Goal: Information Seeking & Learning: Learn about a topic

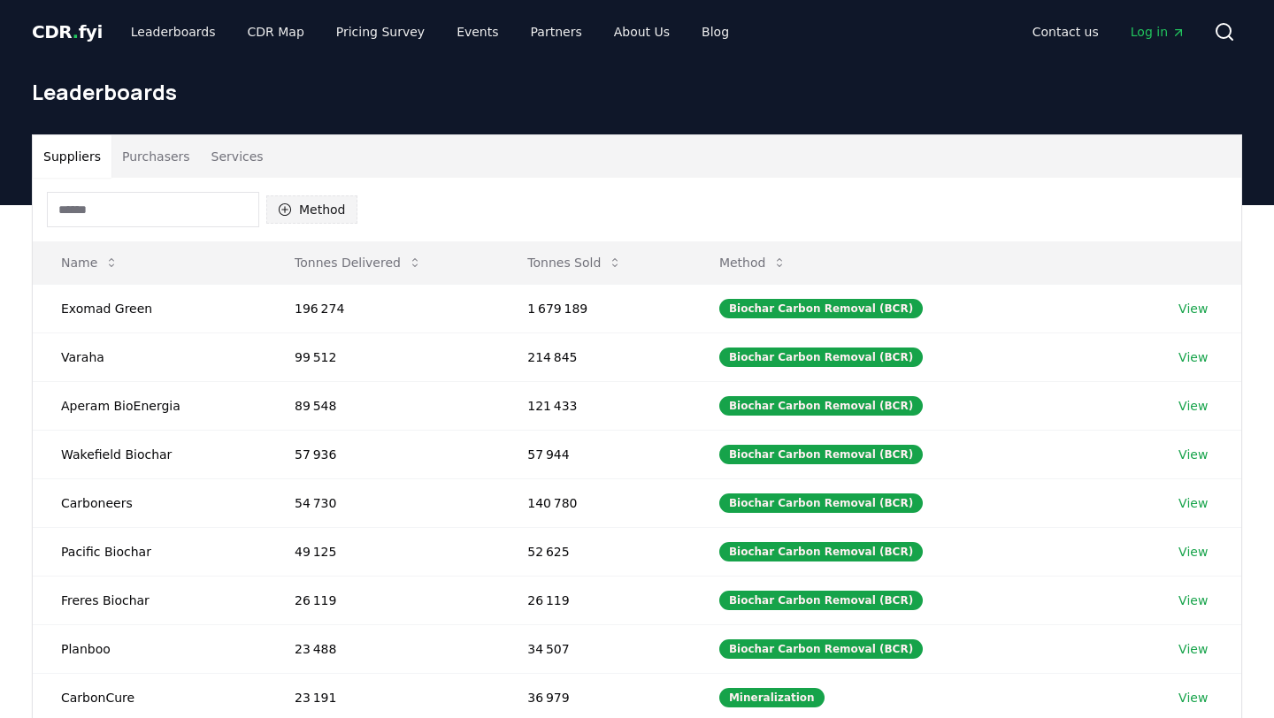
click at [280, 213] on icon "button" at bounding box center [285, 209] width 12 height 12
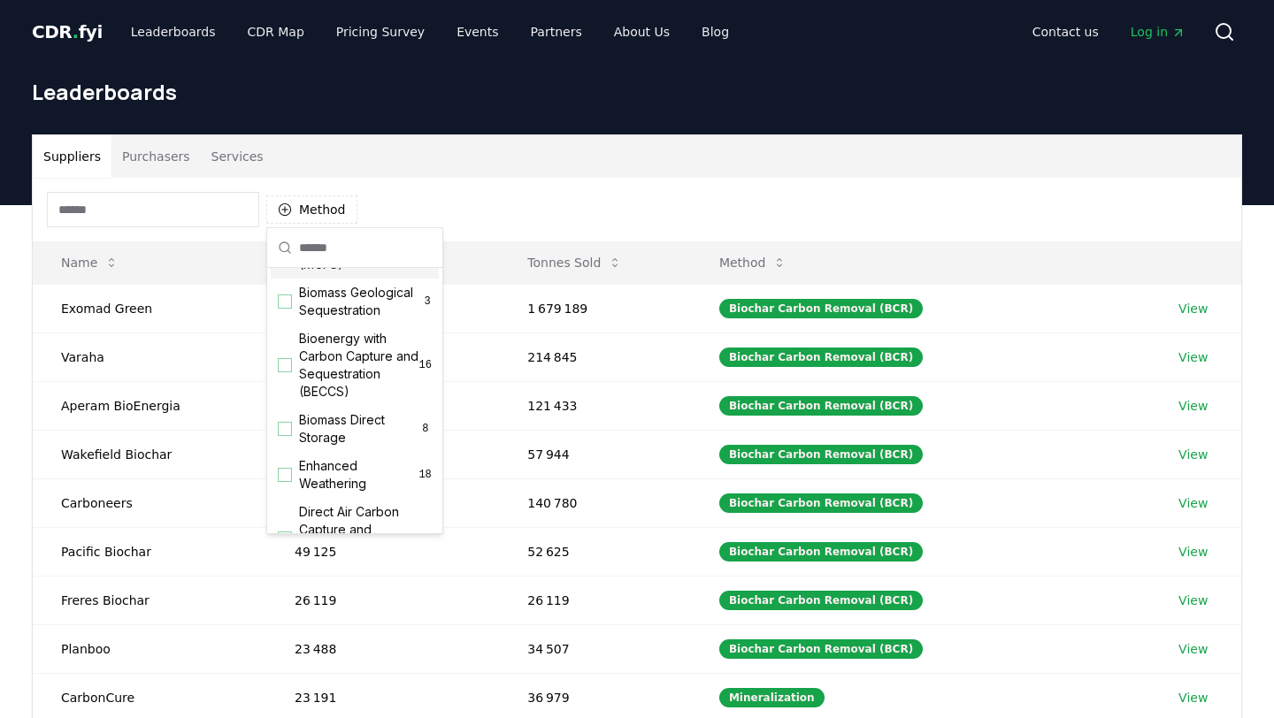
scroll to position [153, 0]
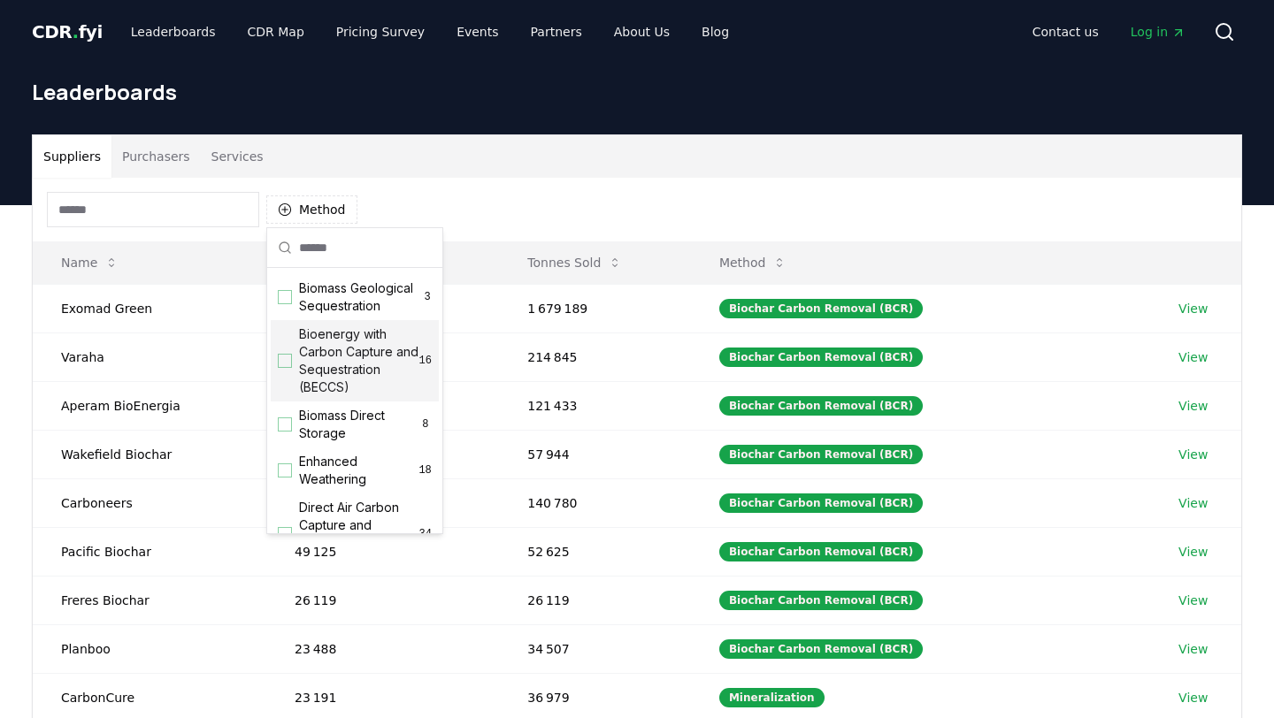
click at [290, 372] on div "Bioenergy with Carbon Capture and Sequestration (BECCS) 16" at bounding box center [355, 360] width 168 height 81
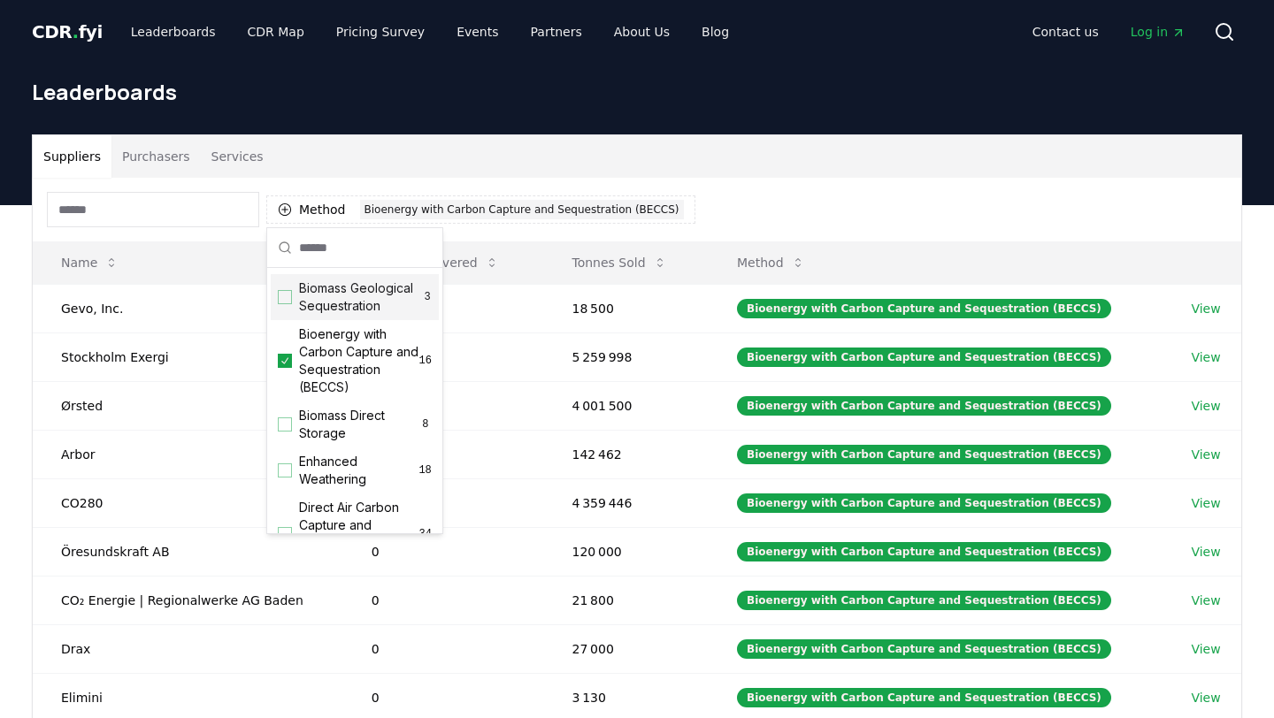
click at [568, 134] on div "Suppliers Purchasers Services Method 1 Bioenergy with Carbon Capture and Seques…" at bounding box center [637, 488] width 1210 height 708
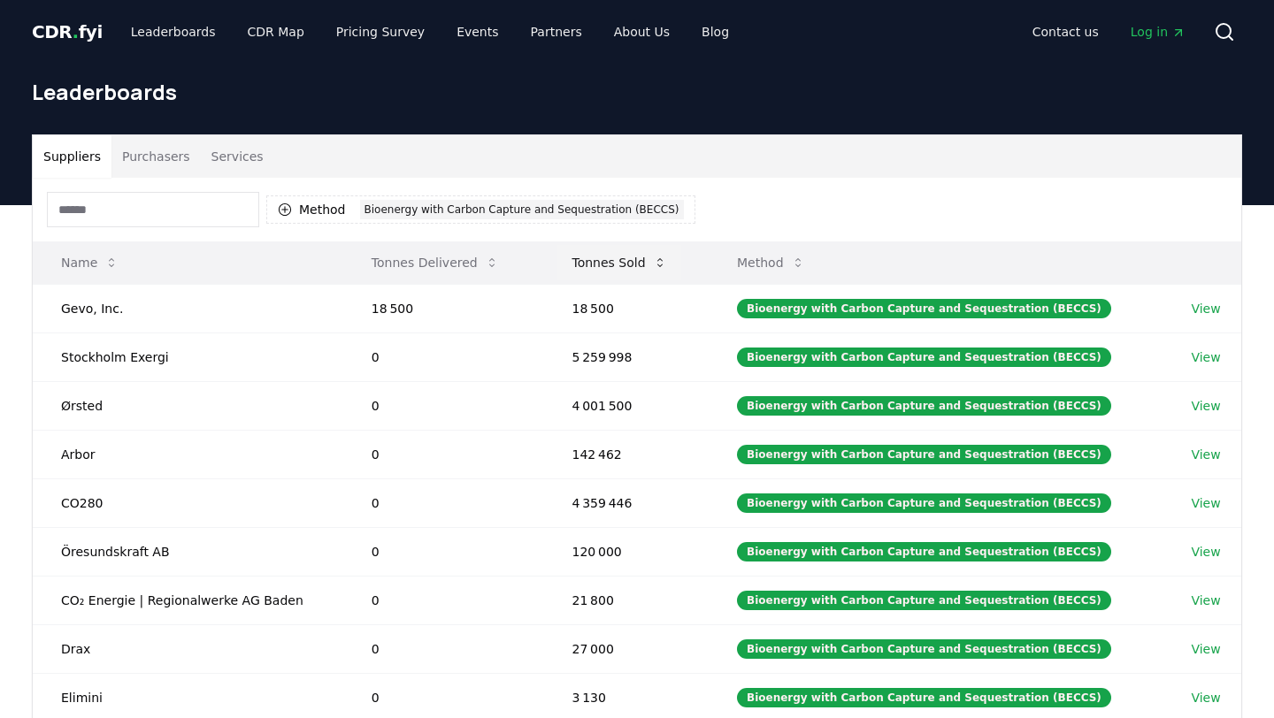
click at [647, 261] on button "Tonnes Sold" at bounding box center [618, 262] width 123 height 35
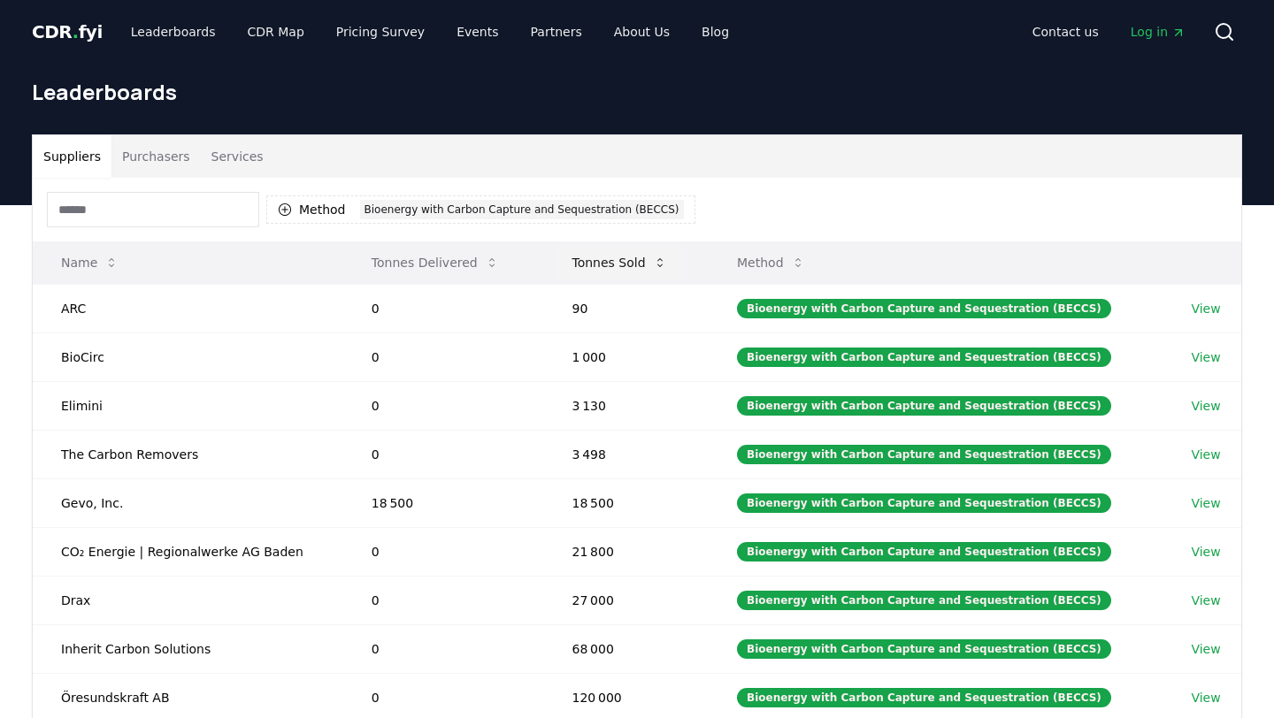
click at [647, 261] on button "Tonnes Sold" at bounding box center [618, 262] width 123 height 35
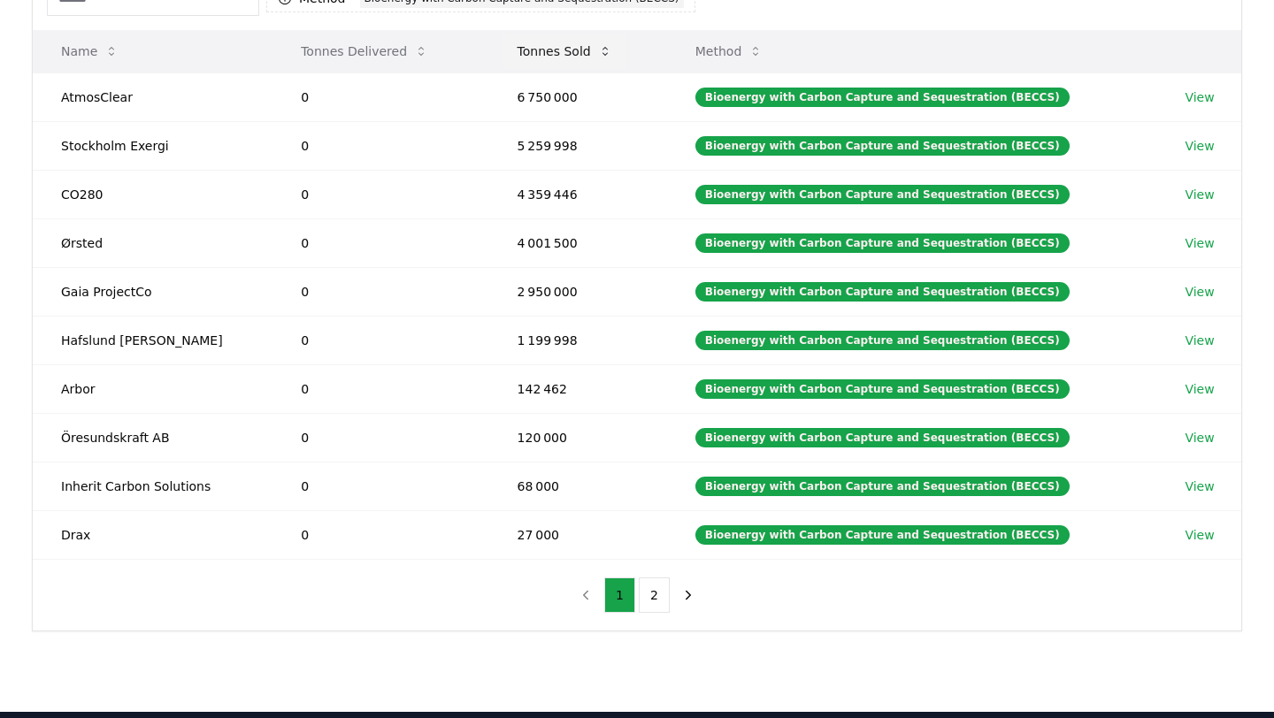
scroll to position [488, 0]
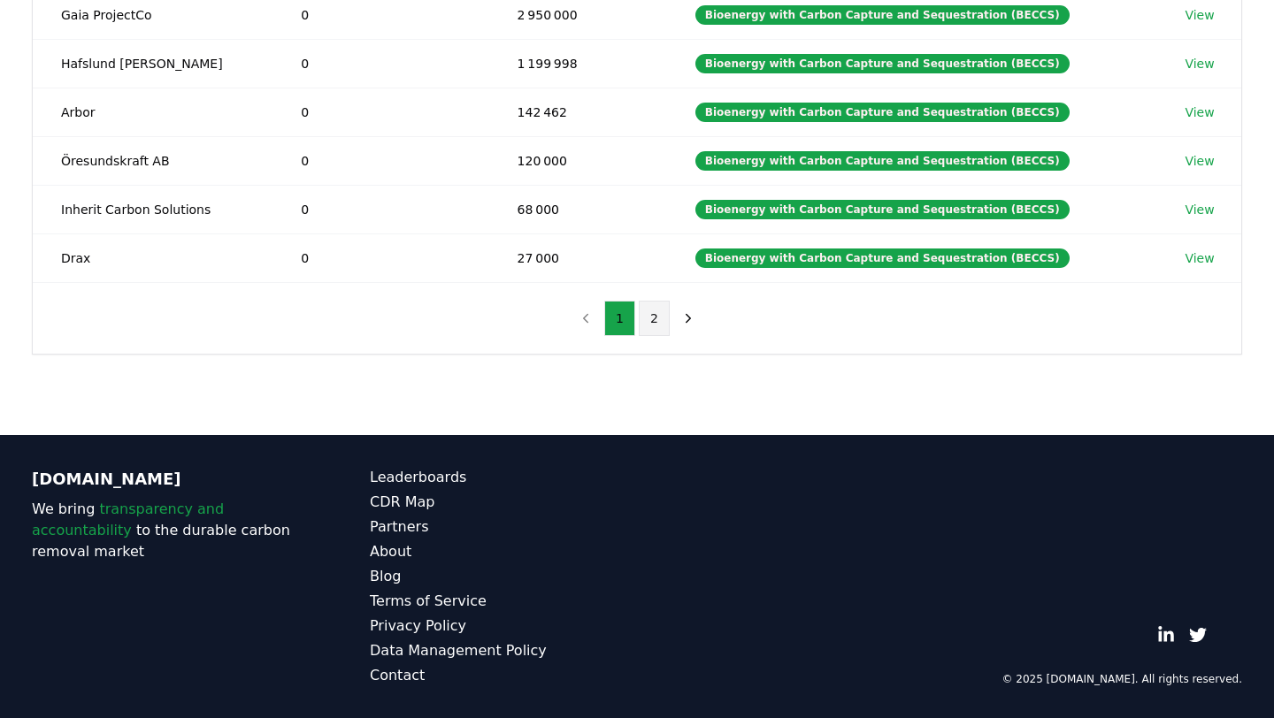
click at [656, 318] on button "2" at bounding box center [654, 318] width 31 height 35
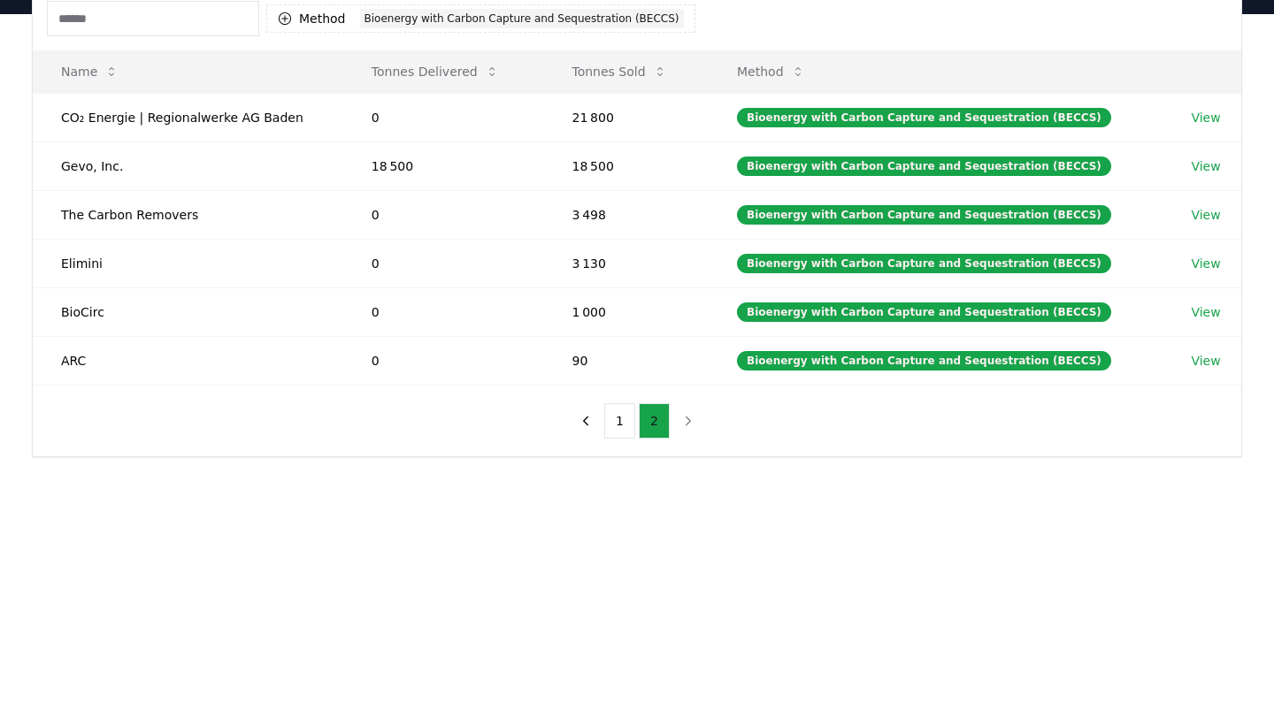
scroll to position [190, 0]
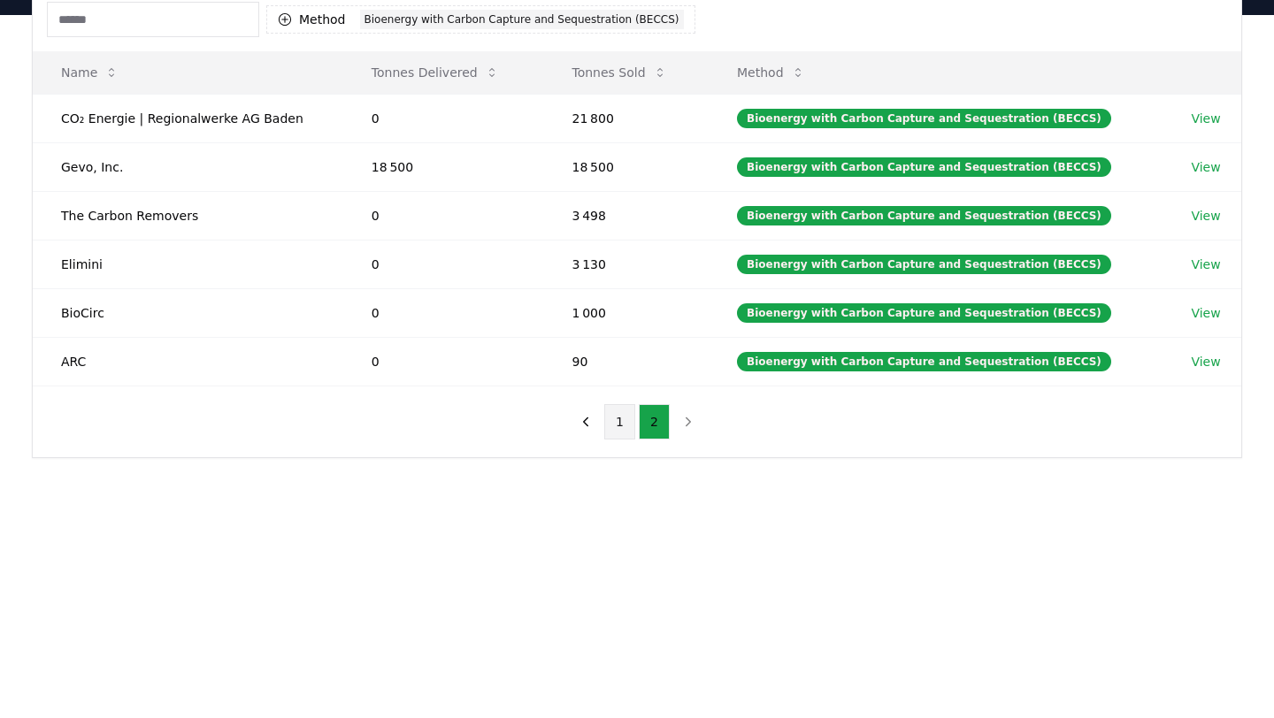
click at [618, 430] on button "1" at bounding box center [619, 421] width 31 height 35
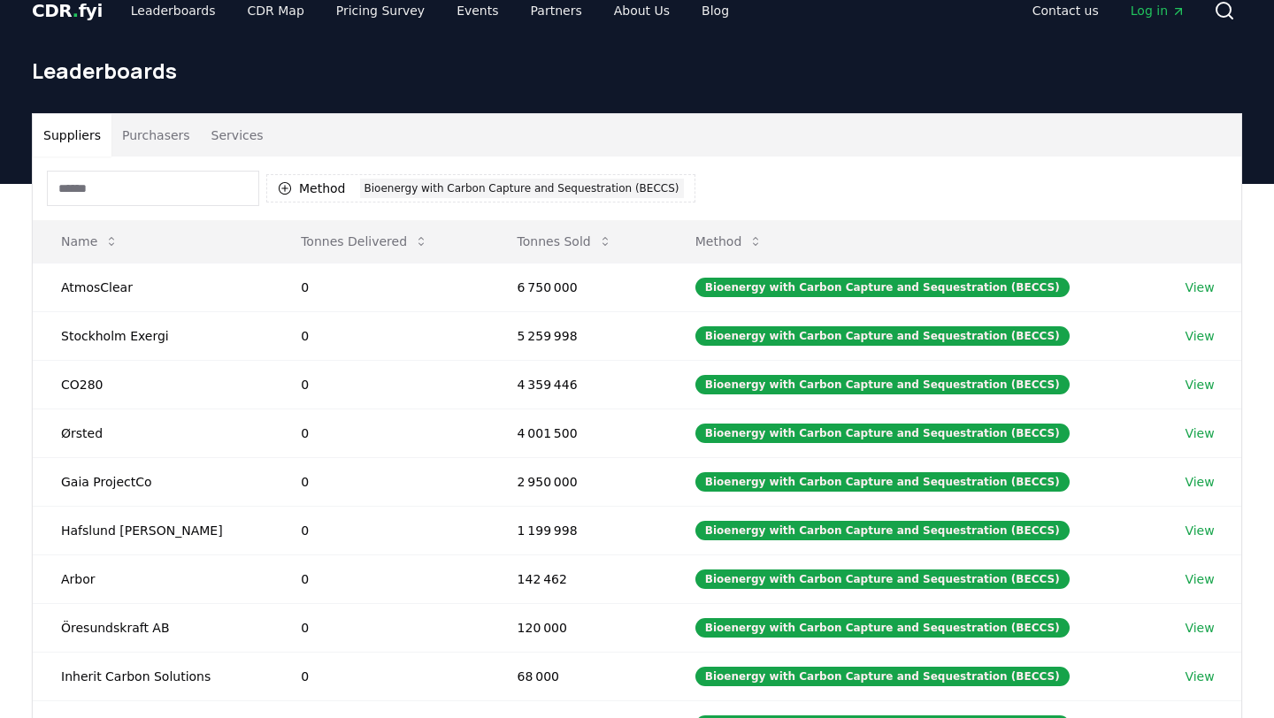
scroll to position [32, 0]
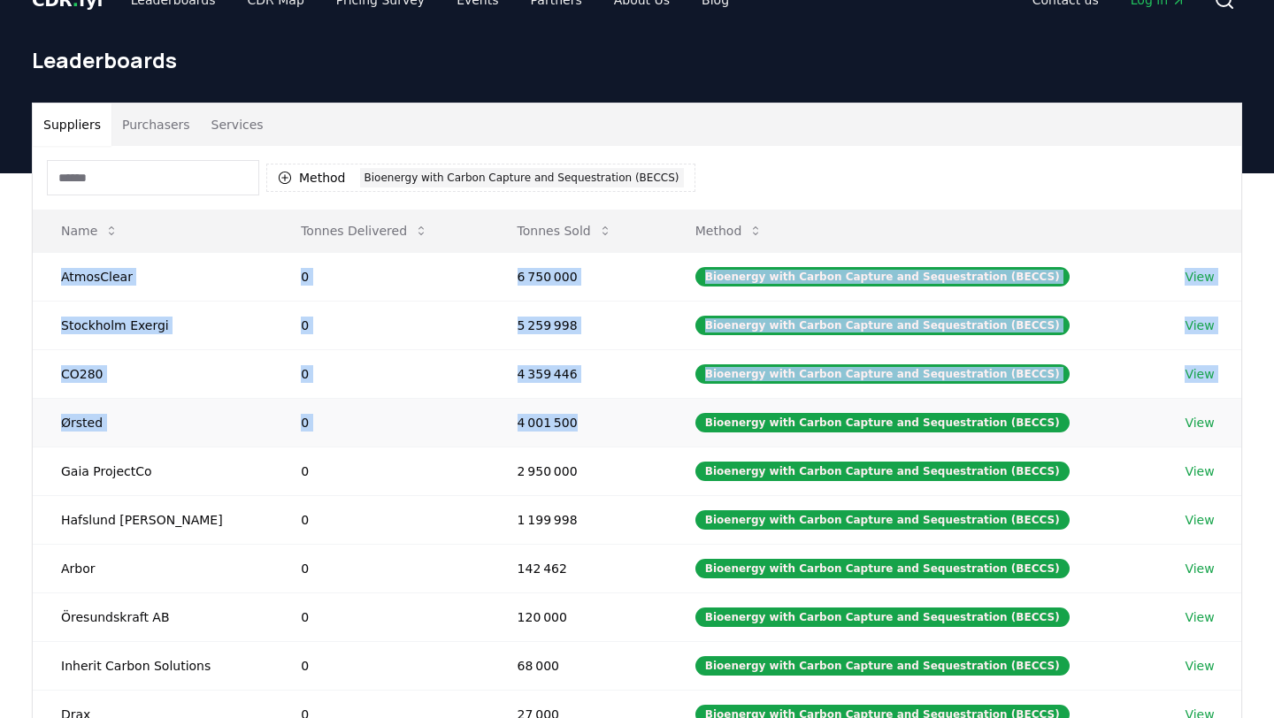
drag, startPoint x: 54, startPoint y: 270, endPoint x: 584, endPoint y: 423, distance: 551.4
click at [584, 423] on tbody "AtmosClear 0 6 750 000 Bioenergy with Carbon Capture and Sequestration (BECCS) …" at bounding box center [637, 495] width 1208 height 486
click at [242, 349] on td "CO280" at bounding box center [153, 373] width 240 height 49
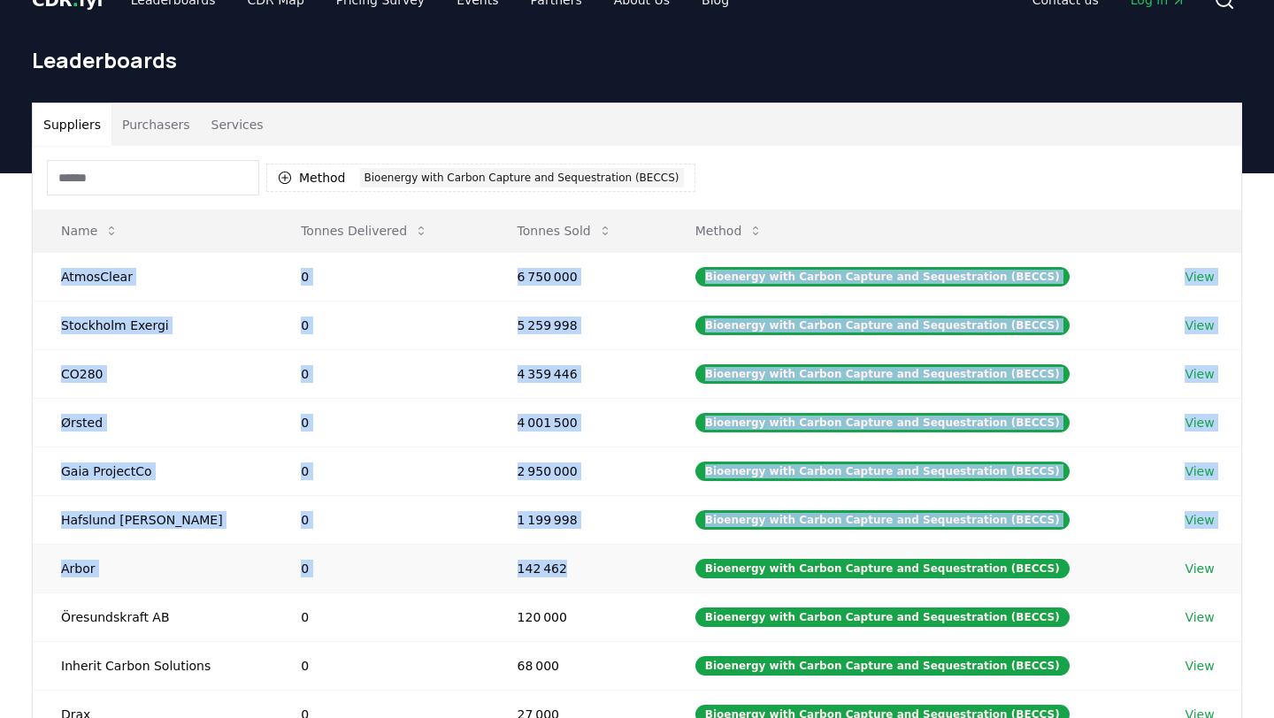
drag, startPoint x: 55, startPoint y: 277, endPoint x: 594, endPoint y: 581, distance: 619.3
click at [594, 581] on tbody "AtmosClear 0 6 750 000 Bioenergy with Carbon Capture and Sequestration (BECCS) …" at bounding box center [637, 495] width 1208 height 486
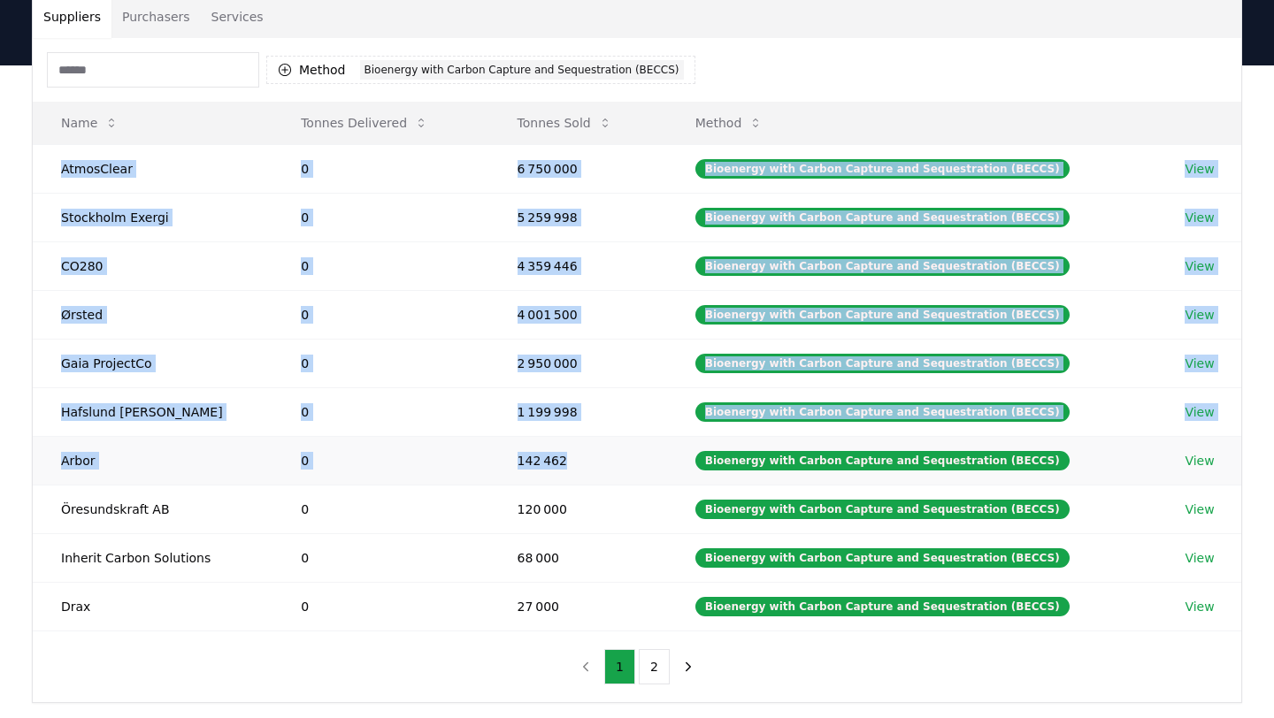
scroll to position [134, 0]
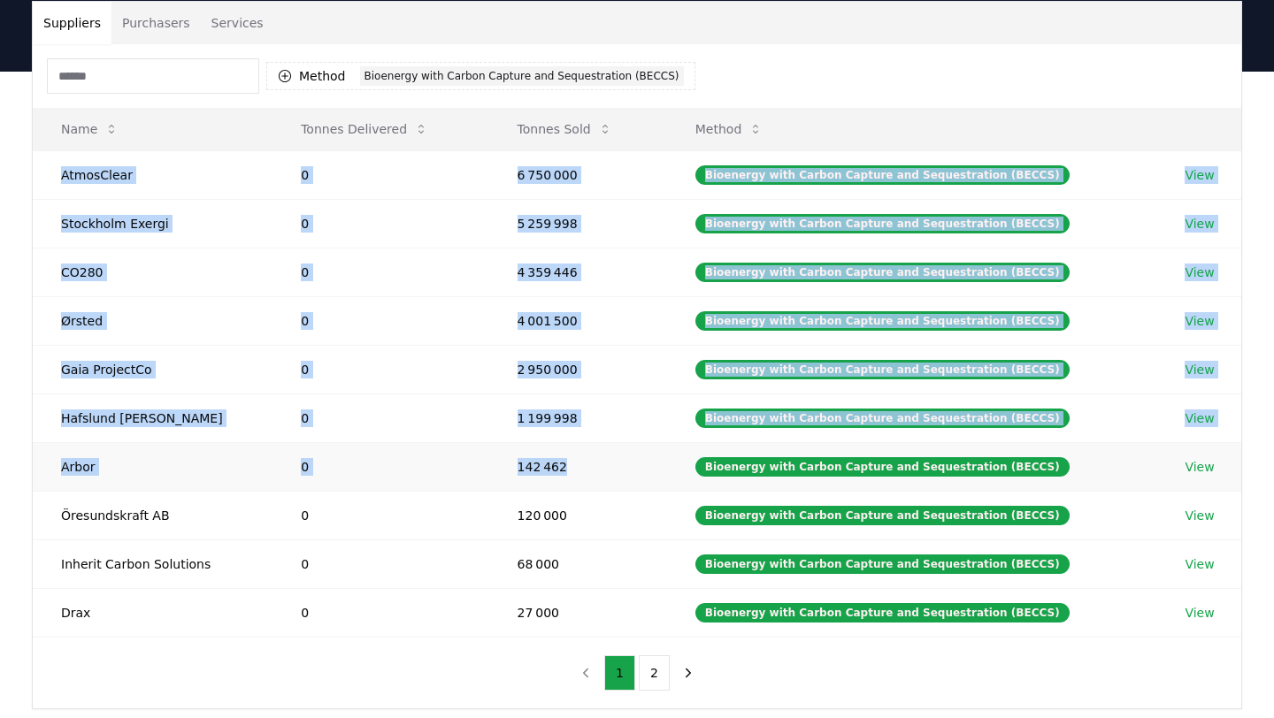
copy tbody "AtmosClear 0 6 750 000 Bioenergy with Carbon Capture and Sequestration (BECCS) …"
click at [646, 667] on button "2" at bounding box center [654, 672] width 31 height 35
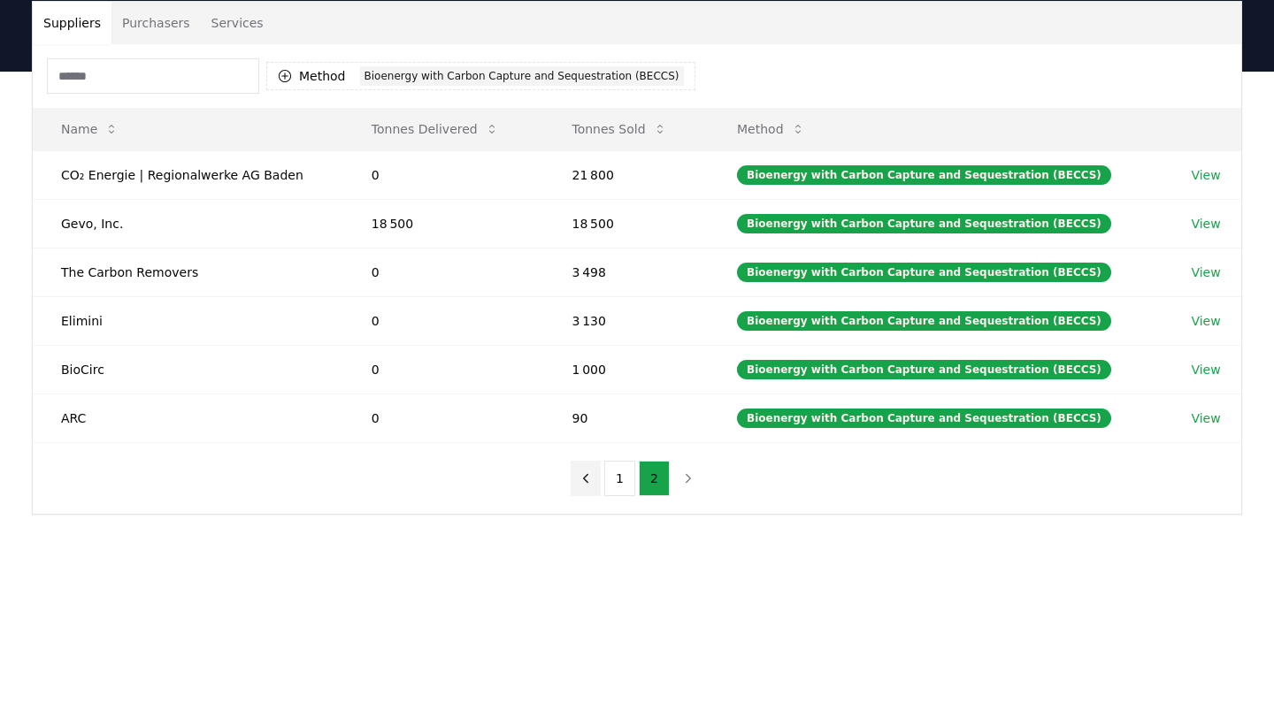
click at [598, 484] on button "previous page" at bounding box center [585, 478] width 30 height 35
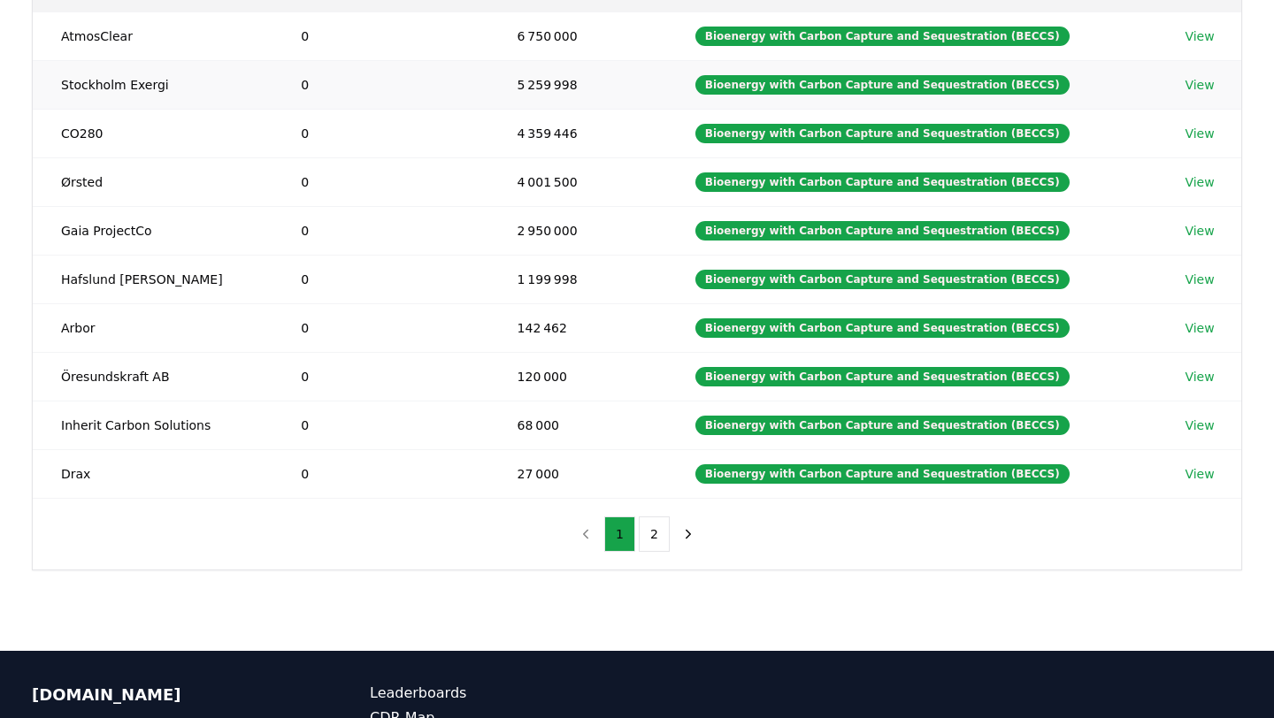
scroll to position [187, 0]
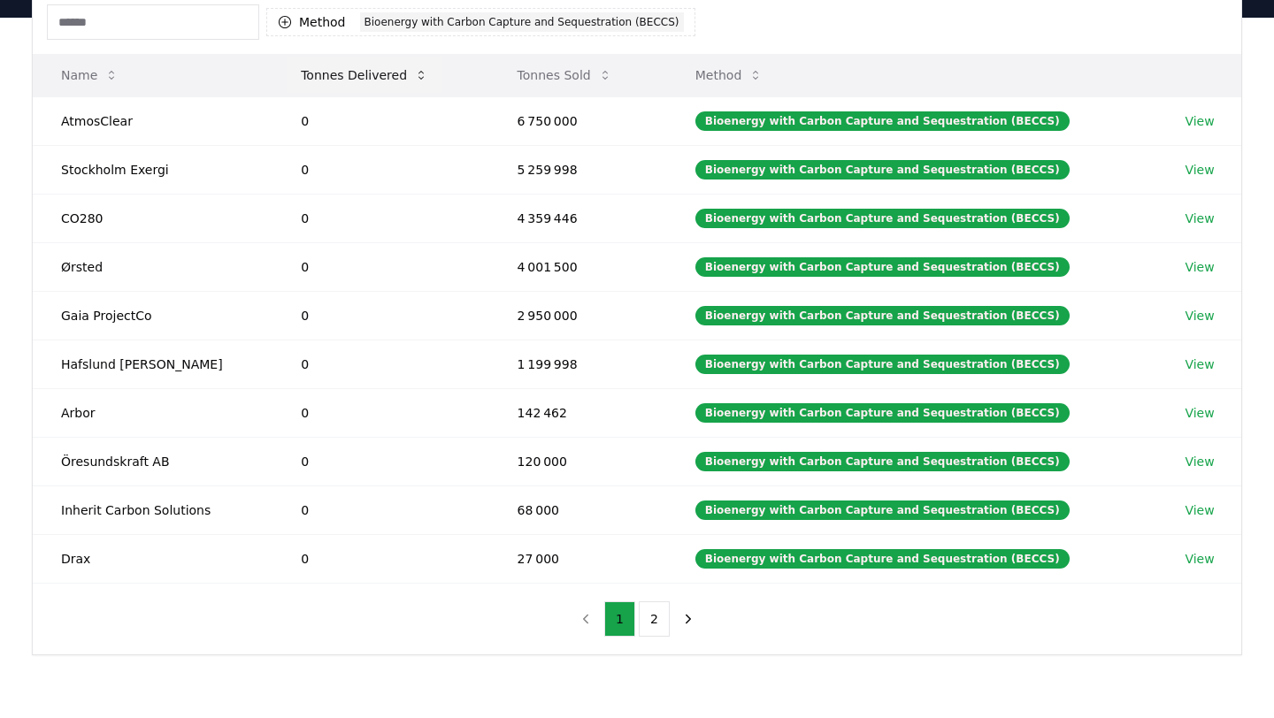
click at [371, 81] on button "Tonnes Delivered" at bounding box center [365, 74] width 156 height 35
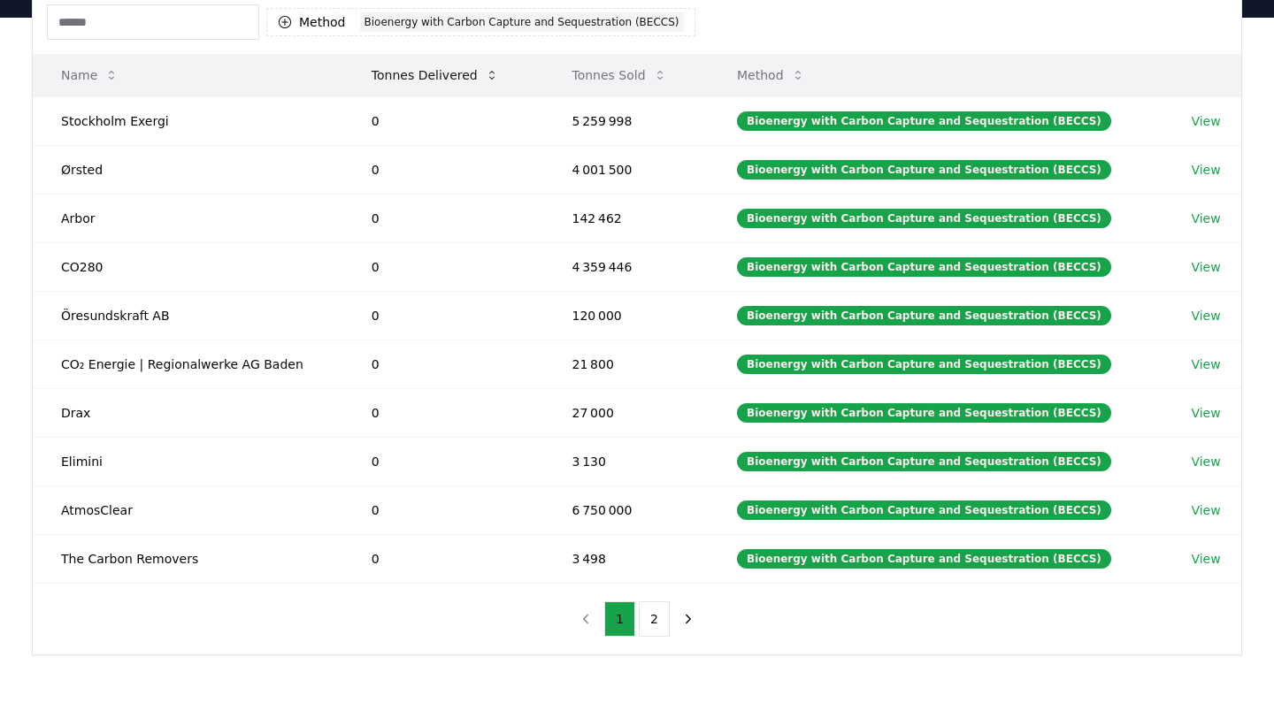
click at [467, 72] on button "Tonnes Delivered" at bounding box center [435, 74] width 156 height 35
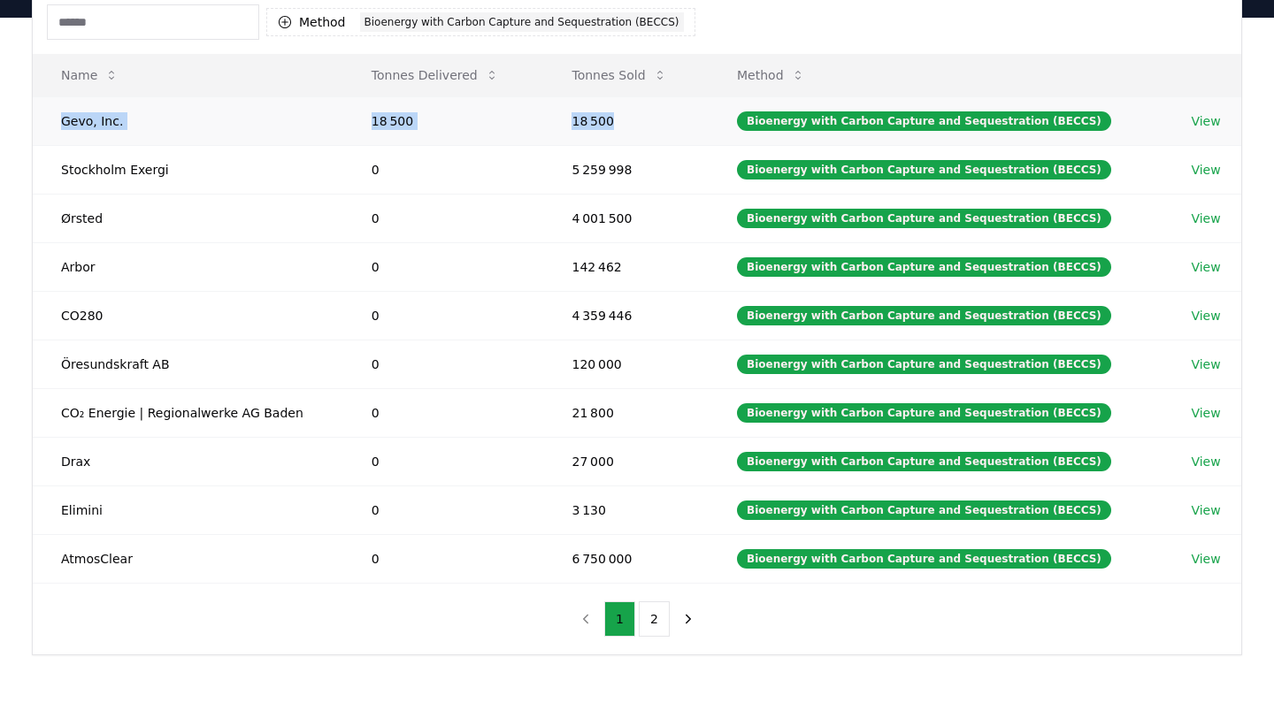
drag, startPoint x: 57, startPoint y: 122, endPoint x: 617, endPoint y: 124, distance: 560.7
click at [617, 124] on tr "Gevo, Inc. 18 500 18 500 Bioenergy with Carbon Capture and Sequestration (BECCS…" at bounding box center [637, 120] width 1208 height 49
copy tr "Gevo, Inc. 18 500 18 500"
click at [1204, 118] on link "View" at bounding box center [1204, 121] width 29 height 18
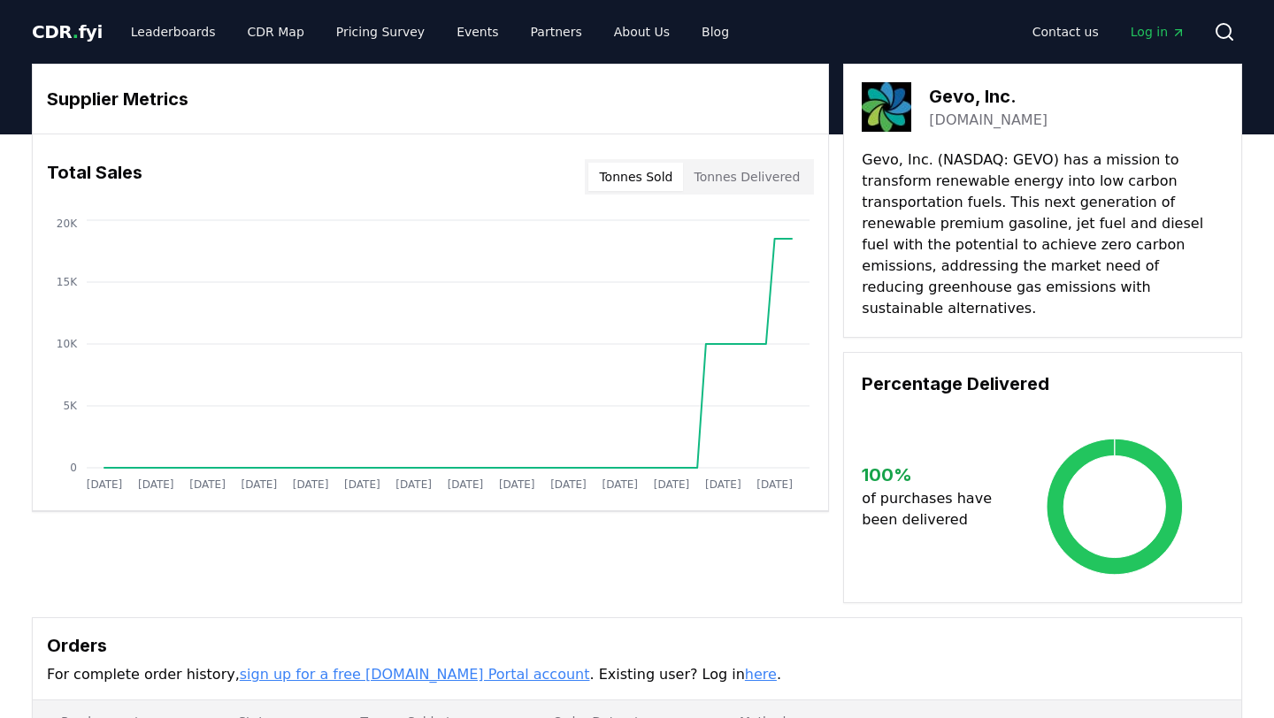
click at [938, 121] on link "[DOMAIN_NAME]" at bounding box center [988, 120] width 119 height 21
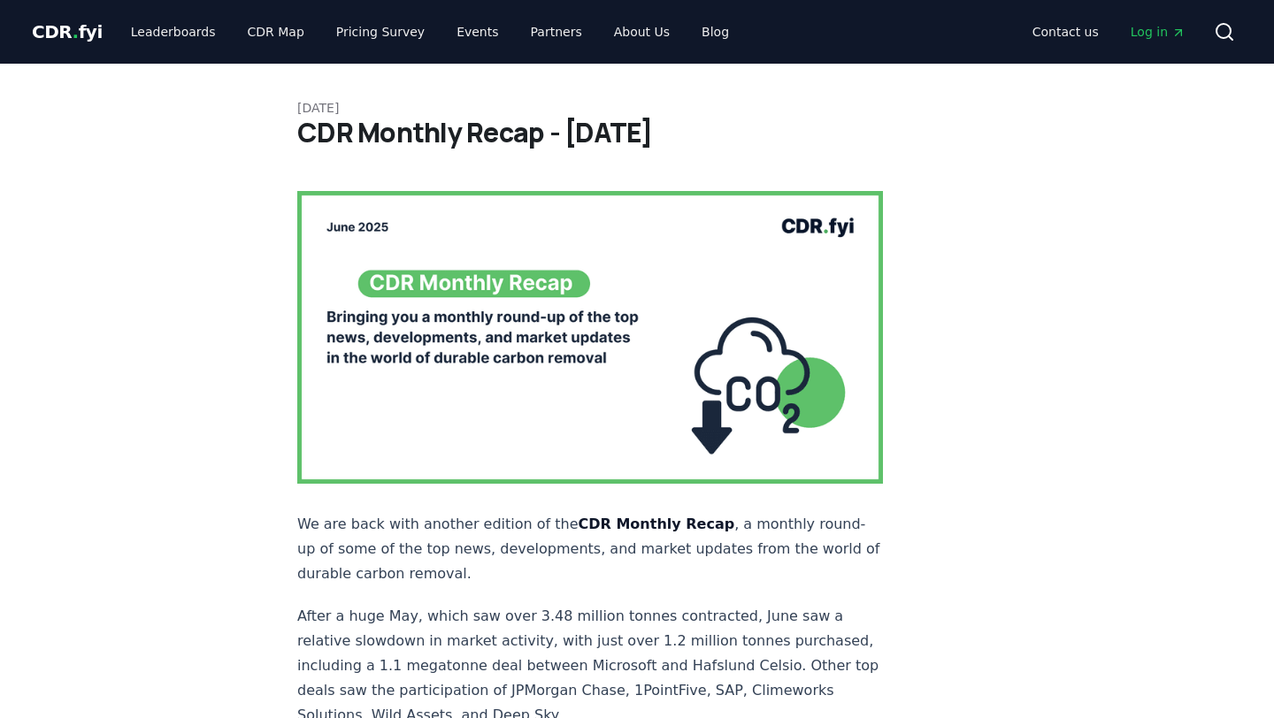
click at [65, 30] on span "CDR . fyi" at bounding box center [67, 31] width 71 height 21
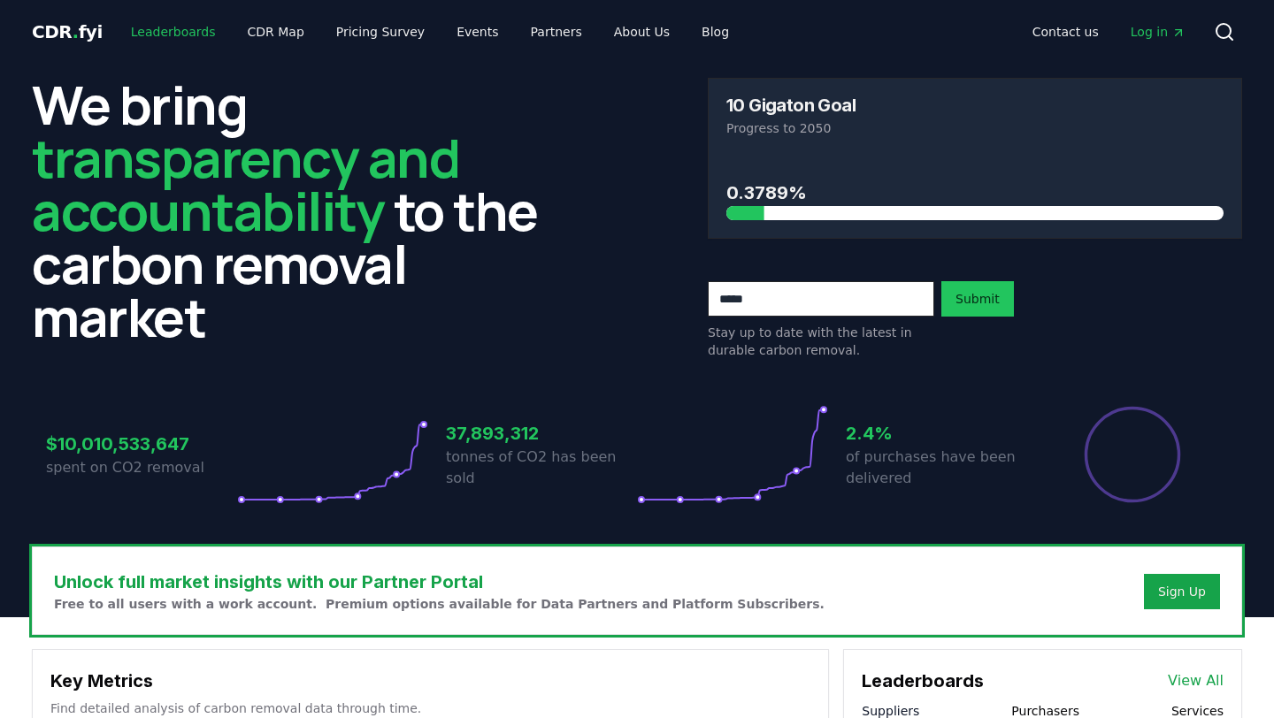
click at [157, 36] on link "Leaderboards" at bounding box center [173, 32] width 113 height 32
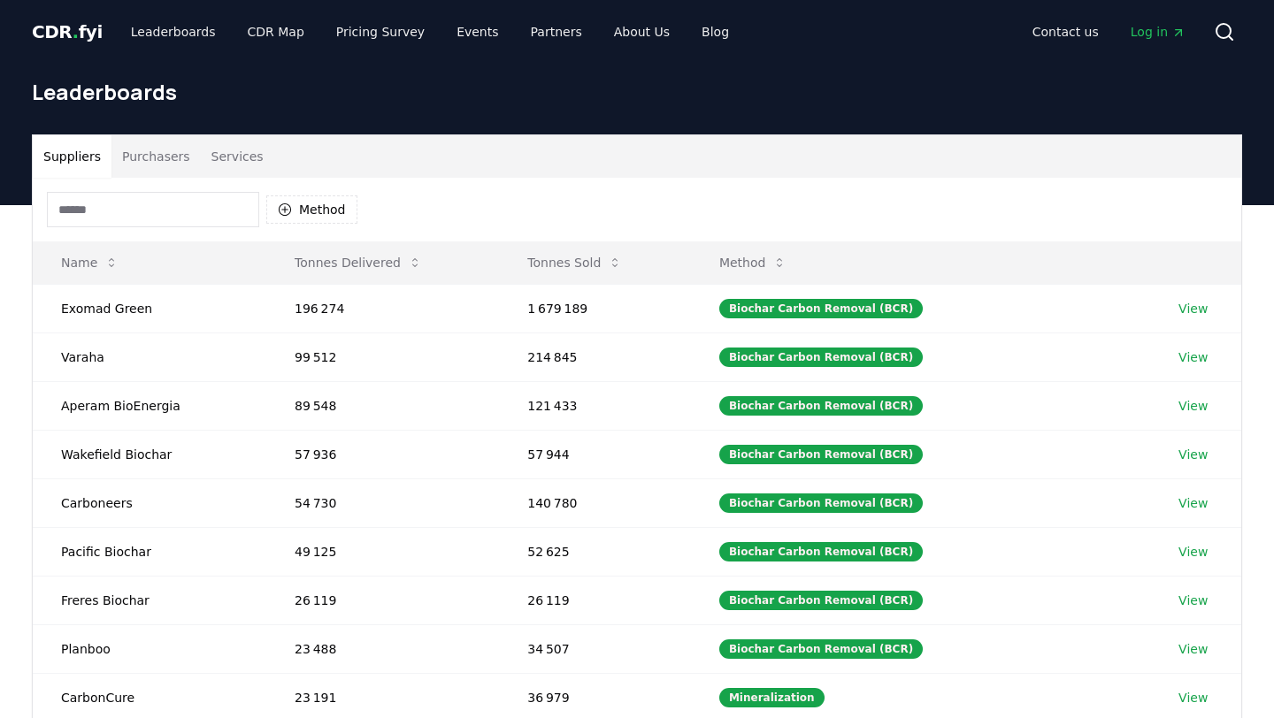
click at [312, 224] on div "Method" at bounding box center [202, 209] width 310 height 35
click at [187, 151] on button "Purchasers" at bounding box center [155, 156] width 89 height 42
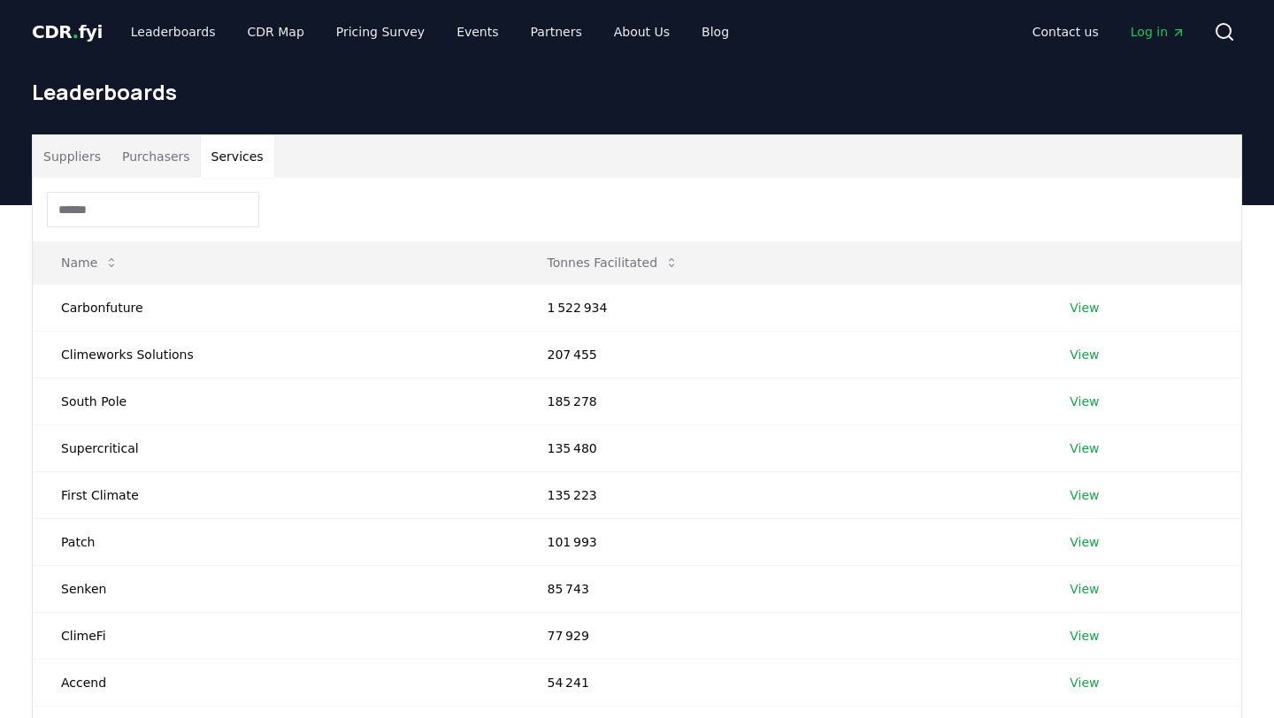
click at [239, 159] on button "Services" at bounding box center [237, 156] width 73 height 42
click at [134, 166] on button "Purchasers" at bounding box center [155, 156] width 89 height 42
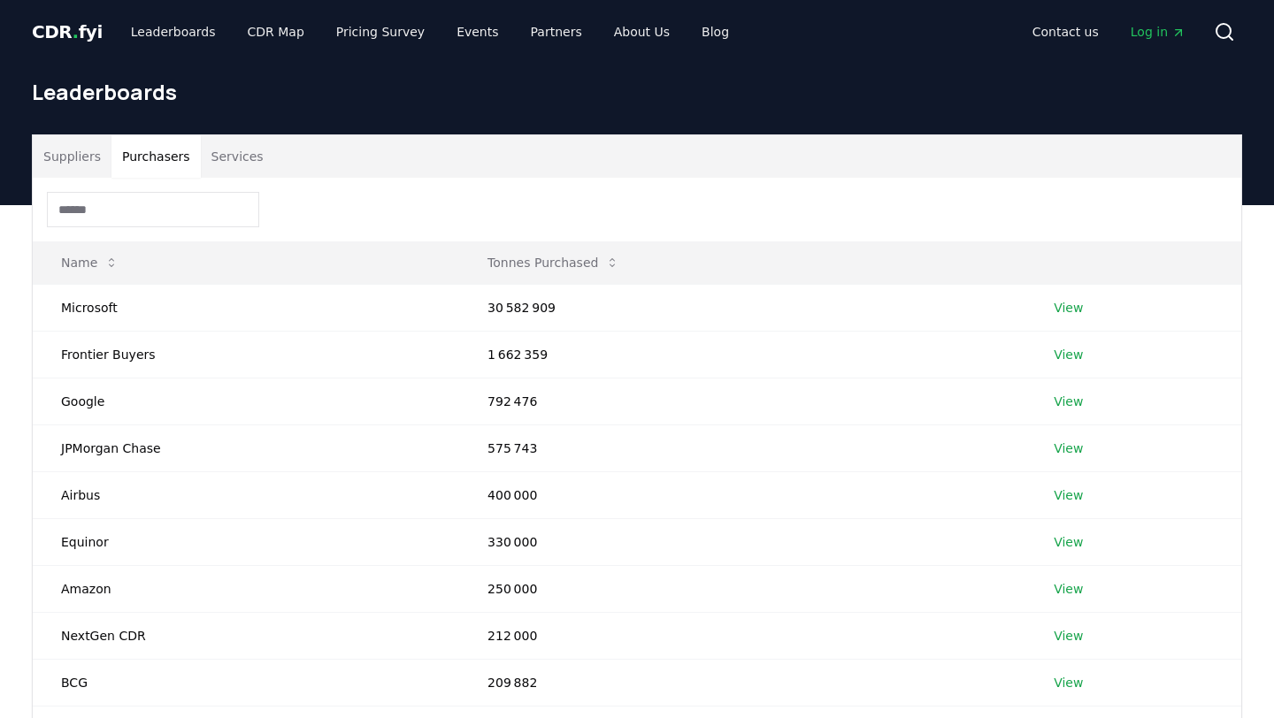
click at [85, 164] on button "Suppliers" at bounding box center [72, 156] width 79 height 42
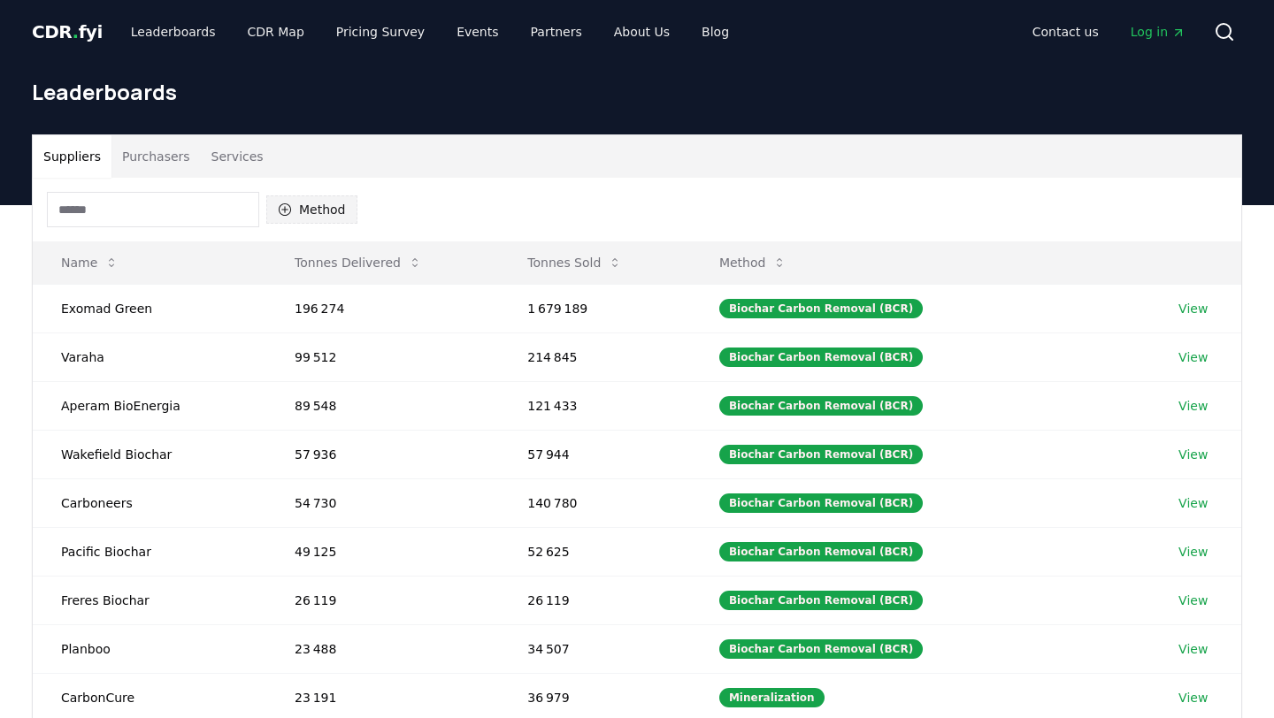
click at [328, 213] on button "Method" at bounding box center [311, 209] width 91 height 28
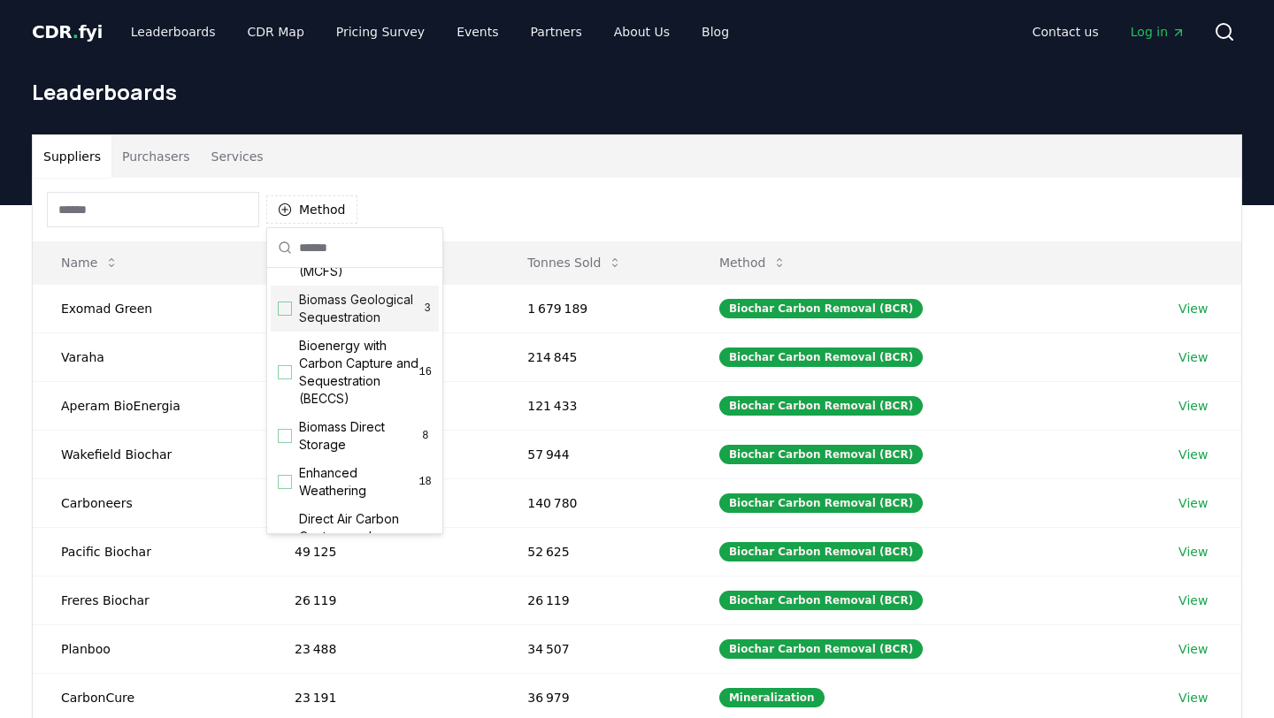
scroll to position [142, 0]
click at [361, 379] on span "Bioenergy with Carbon Capture and Sequestration (BECCS)" at bounding box center [359, 371] width 120 height 71
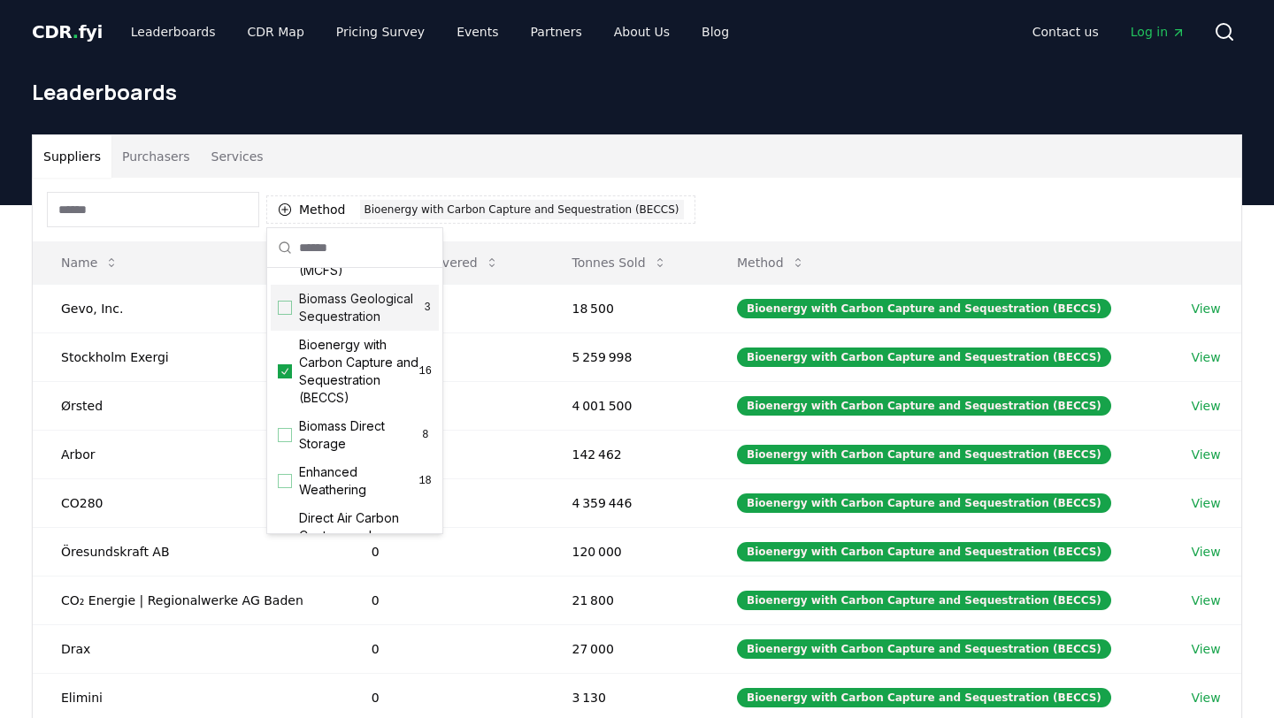
click at [680, 163] on div "Suppliers Purchasers Services" at bounding box center [637, 156] width 1208 height 42
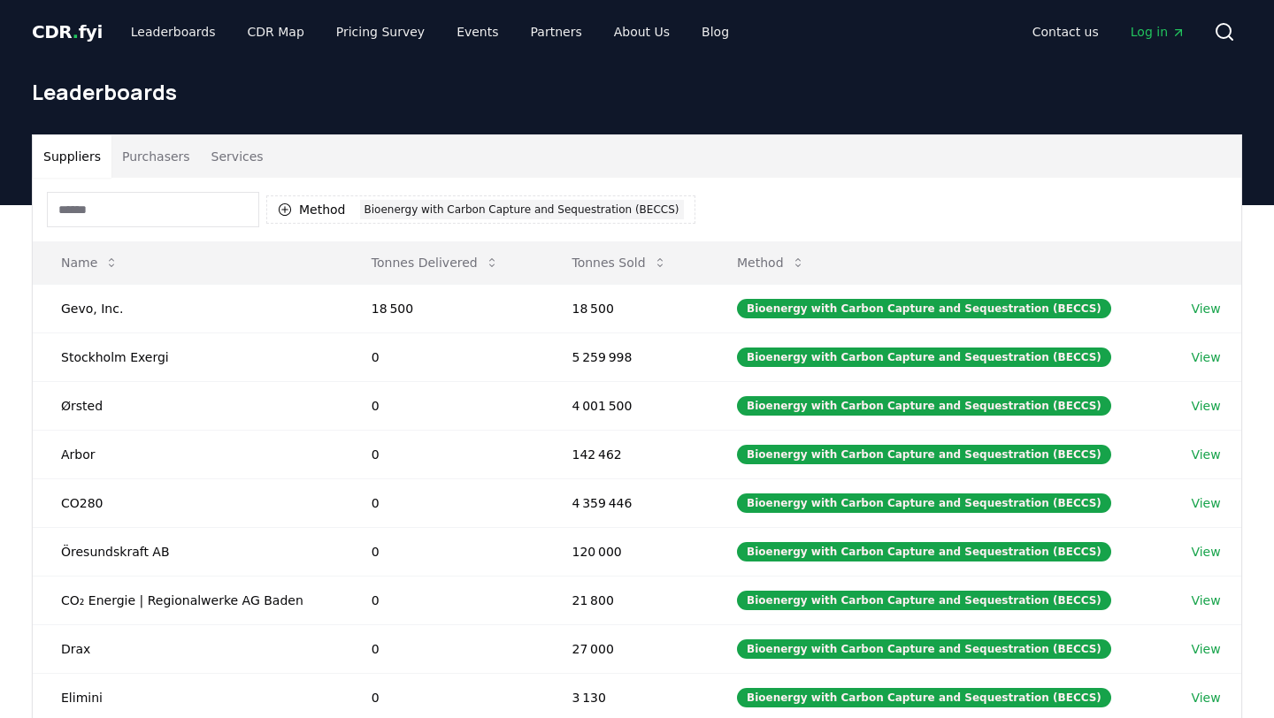
click at [138, 163] on button "Purchasers" at bounding box center [155, 156] width 89 height 42
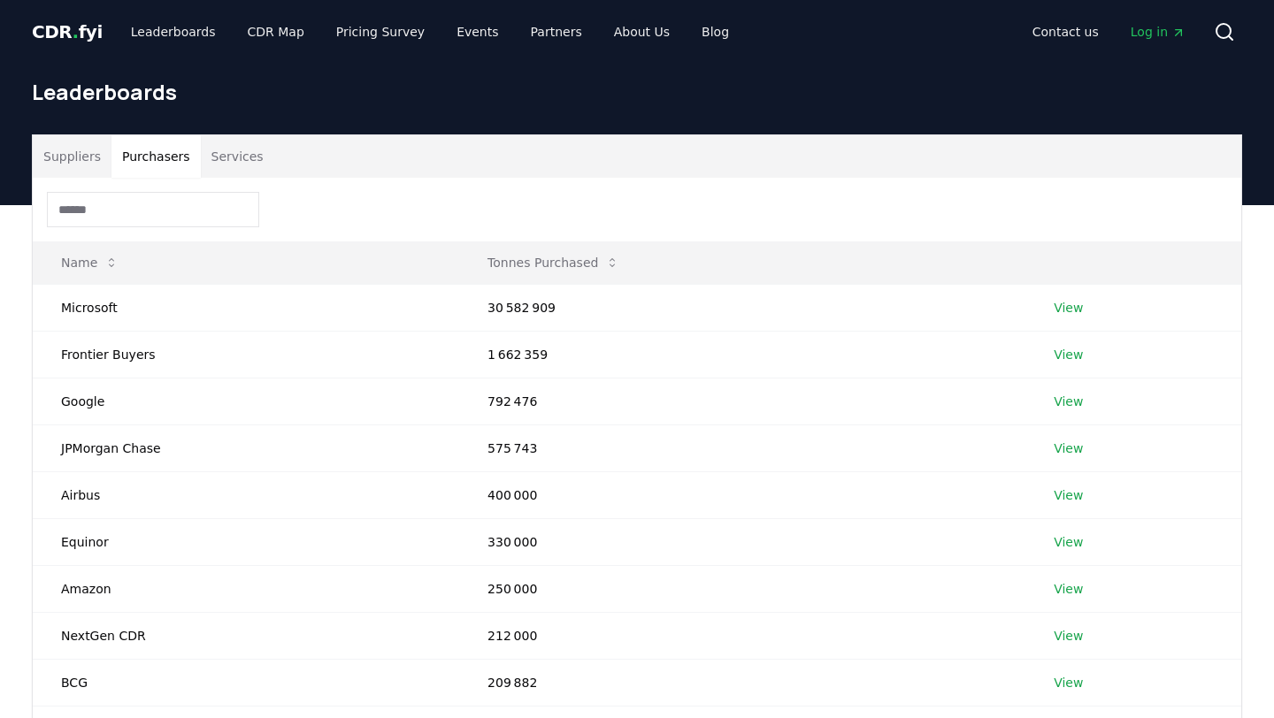
click at [158, 218] on input at bounding box center [153, 209] width 212 height 35
click at [373, 231] on div at bounding box center [637, 210] width 1208 height 64
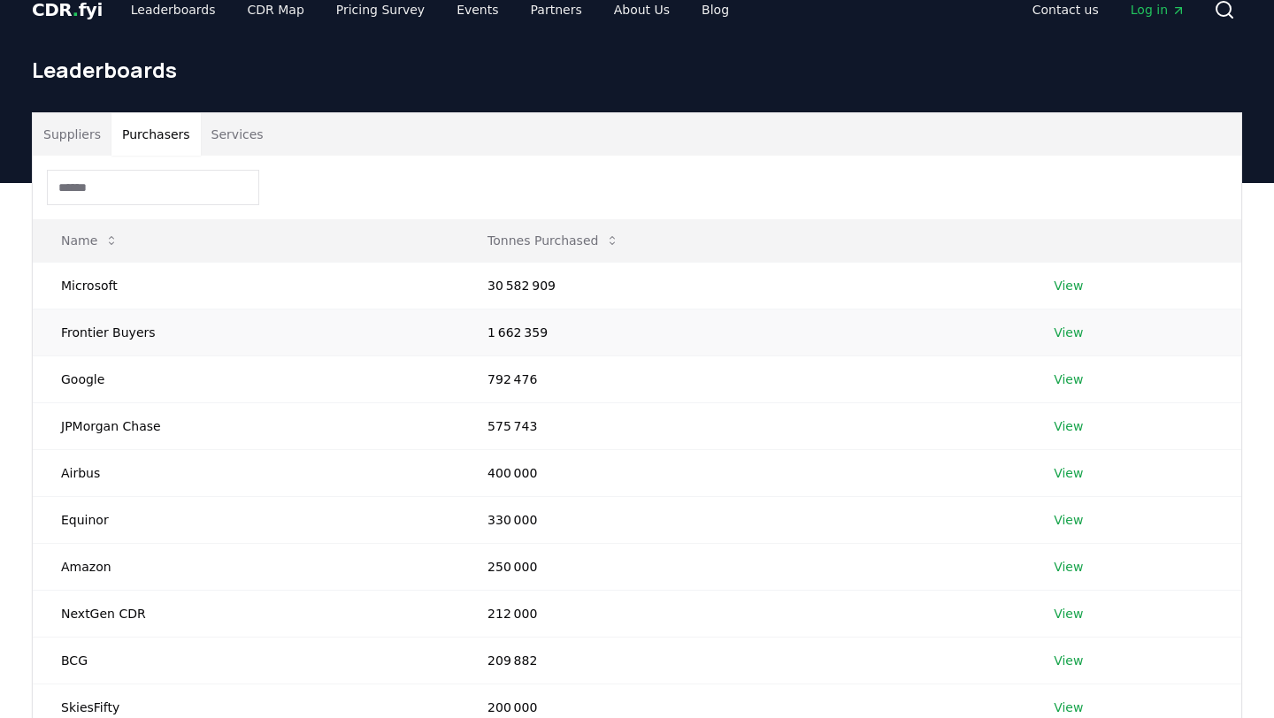
scroll to position [0, 0]
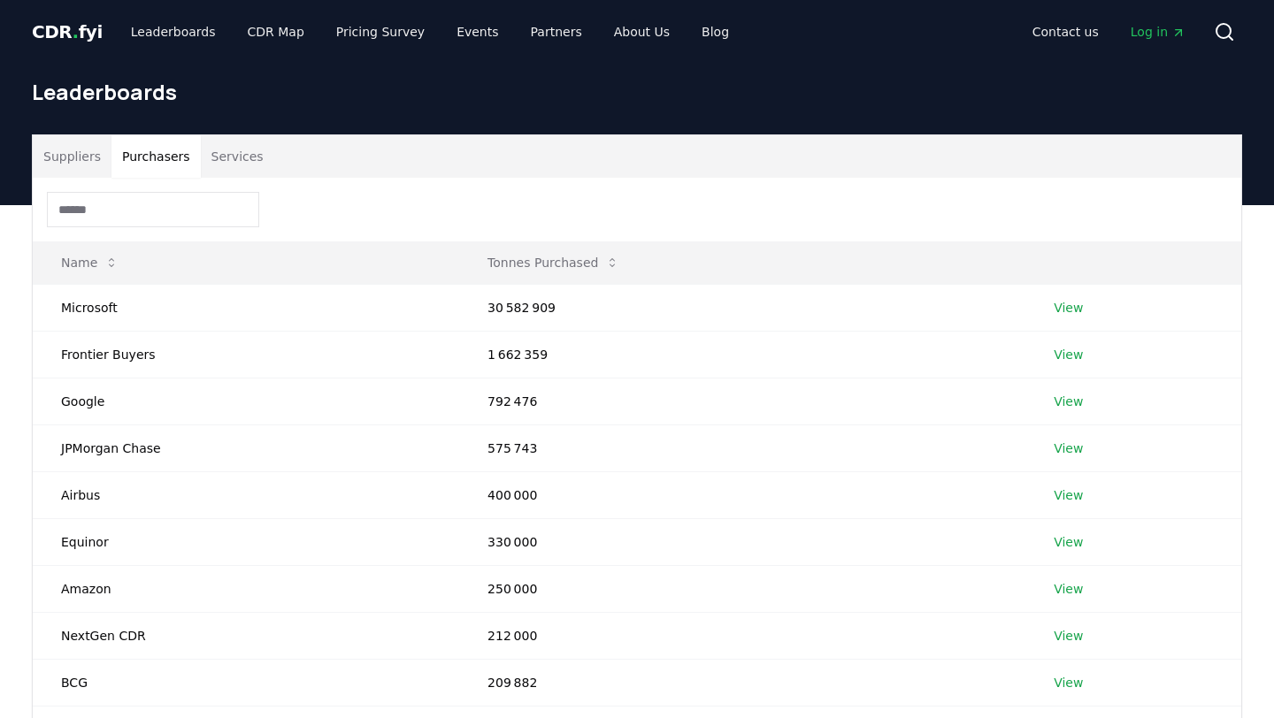
click at [72, 154] on button "Suppliers" at bounding box center [72, 156] width 79 height 42
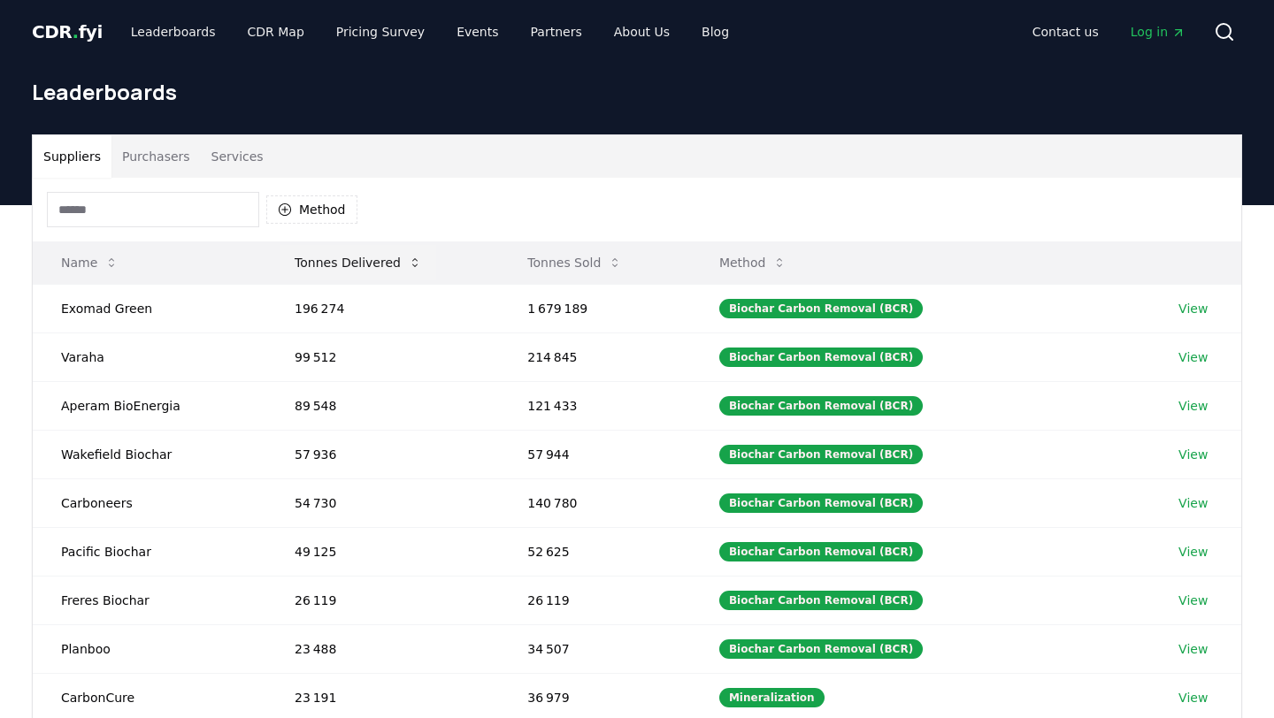
click at [363, 263] on button "Tonnes Delivered" at bounding box center [358, 262] width 156 height 35
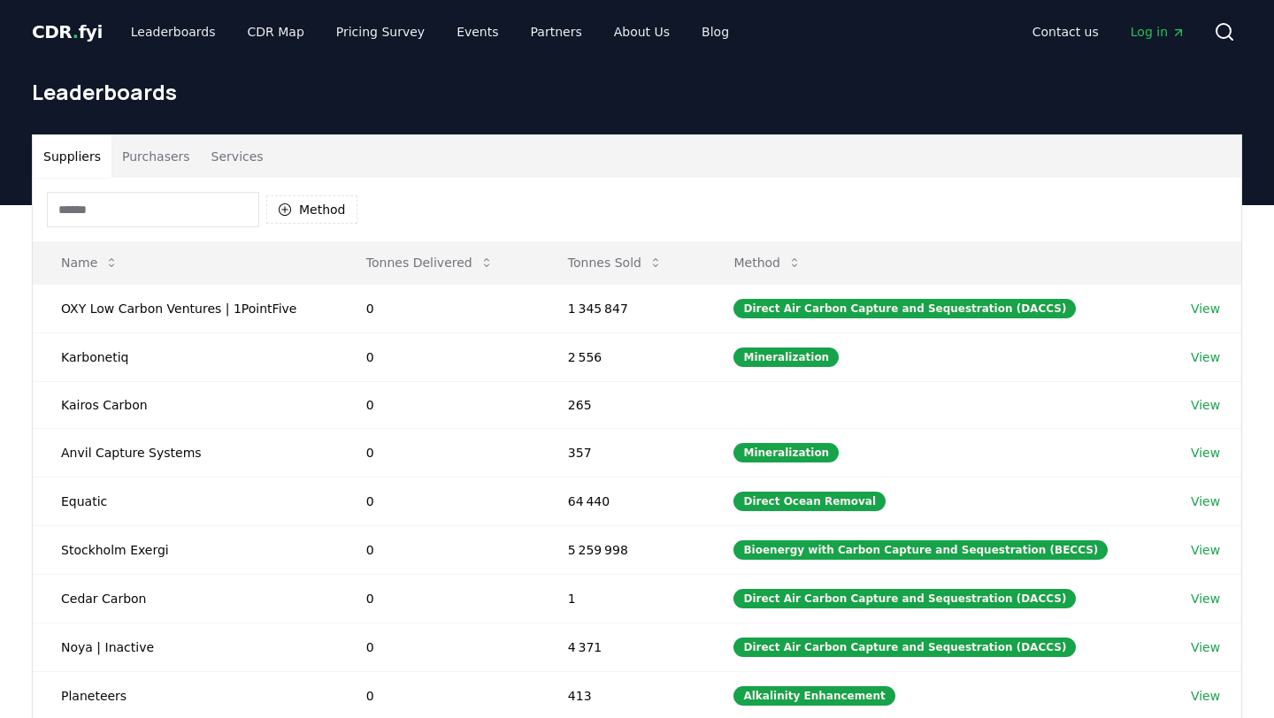
click at [130, 209] on input at bounding box center [153, 209] width 212 height 35
click at [309, 210] on button "Method" at bounding box center [311, 209] width 91 height 28
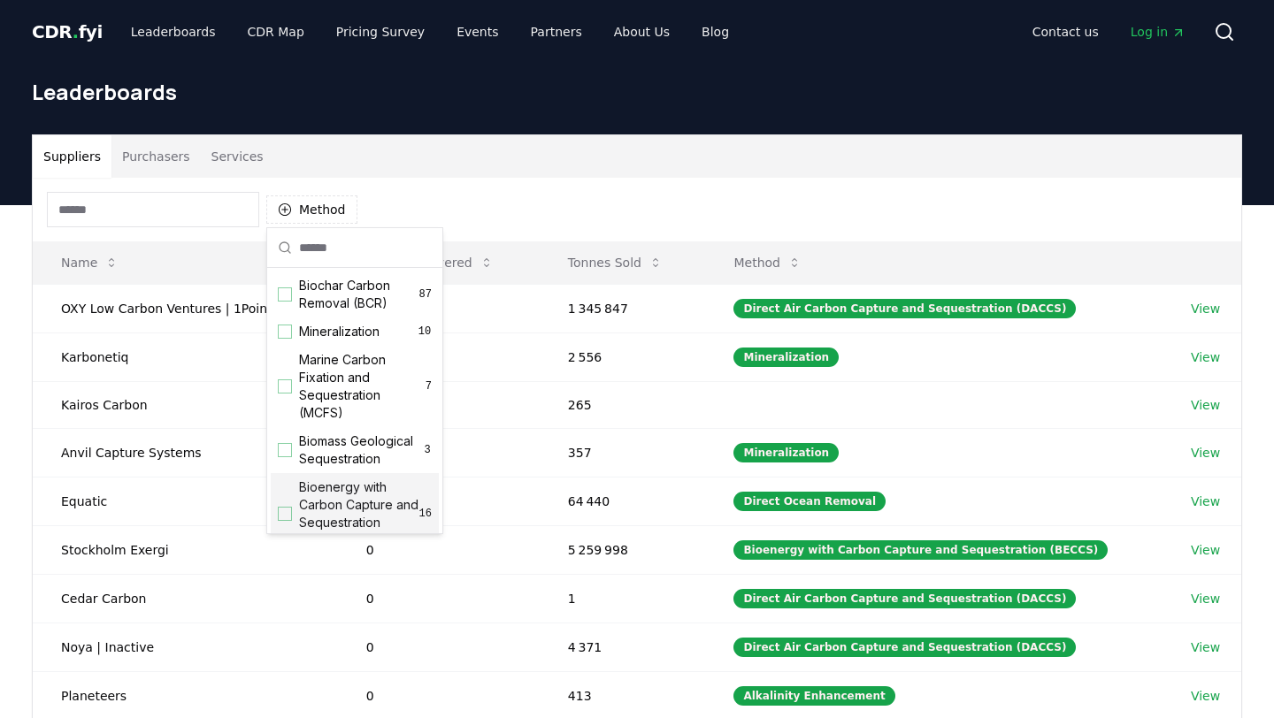
click at [350, 483] on span "Bioenergy with Carbon Capture and Sequestration (BECCS)" at bounding box center [359, 513] width 120 height 71
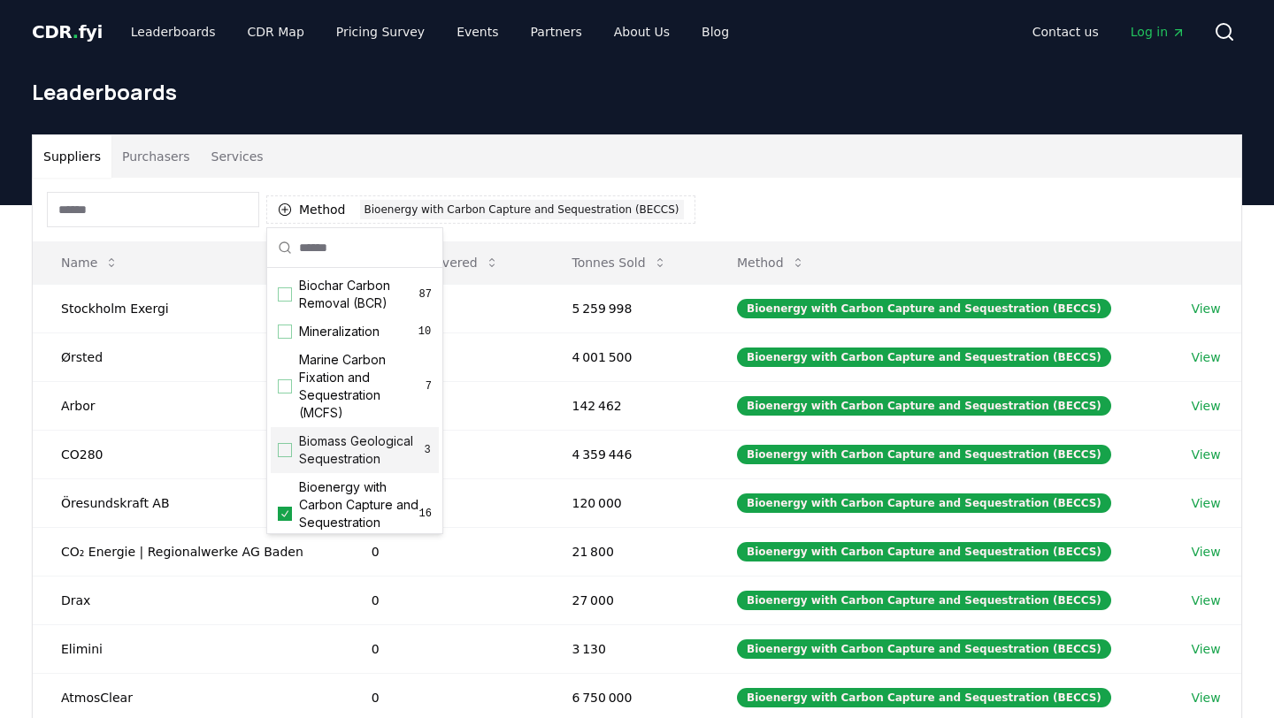
click at [761, 205] on div "Method 1 Bioenergy with Carbon Capture and Sequestration (BECCS)" at bounding box center [637, 210] width 1208 height 64
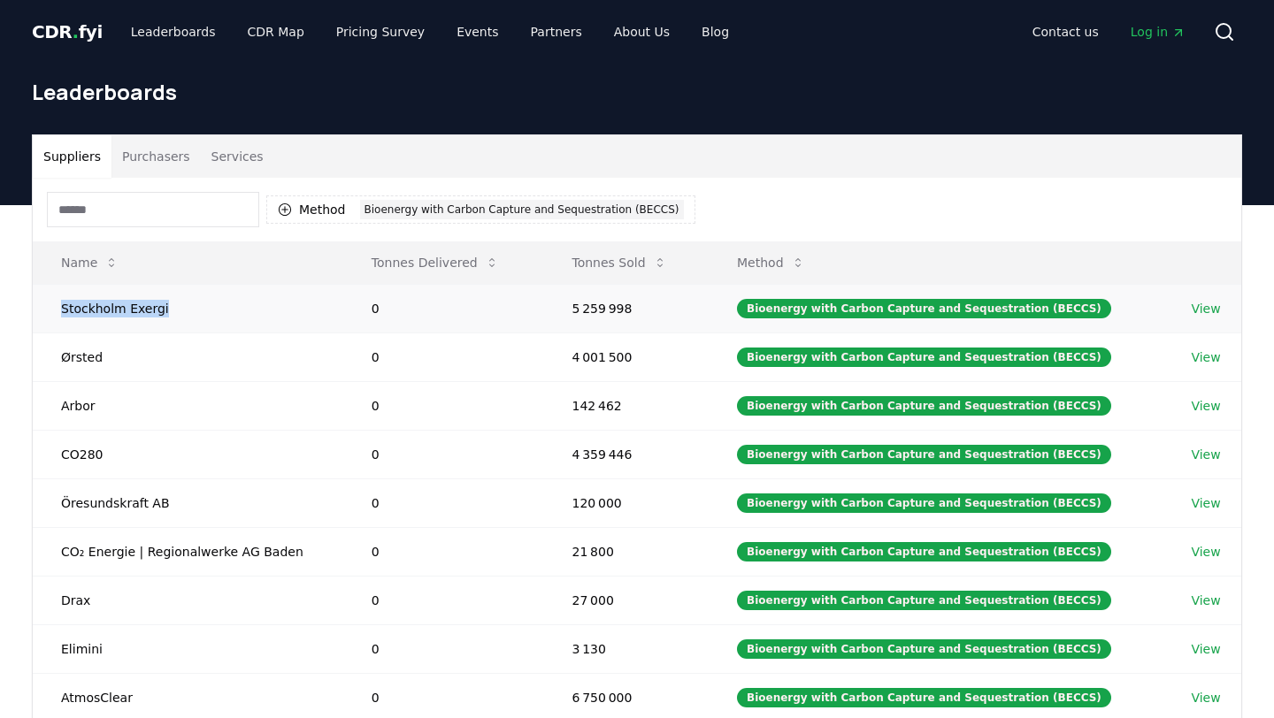
drag, startPoint x: 57, startPoint y: 310, endPoint x: 199, endPoint y: 310, distance: 141.5
click at [199, 310] on td "Stockholm Exergi" at bounding box center [188, 308] width 310 height 49
copy td "Stockholm Exergi"
